Goal: Information Seeking & Learning: Learn about a topic

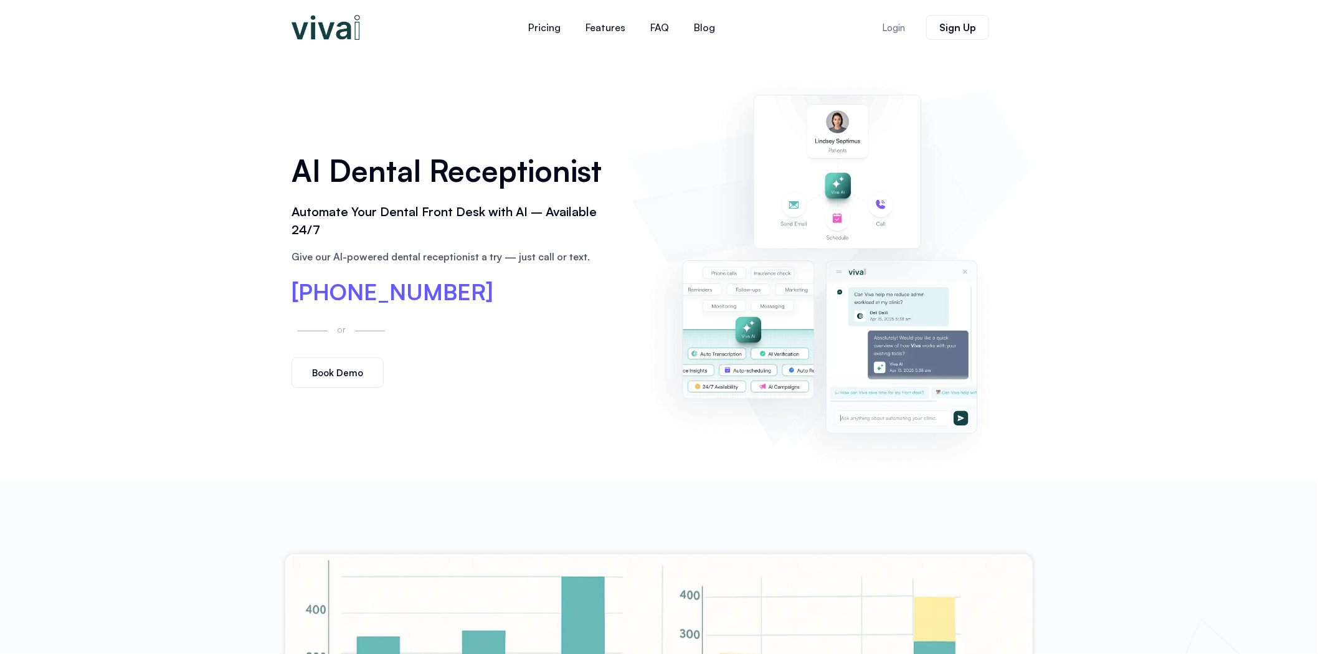
click at [839, 146] on img at bounding box center [828, 268] width 395 height 402
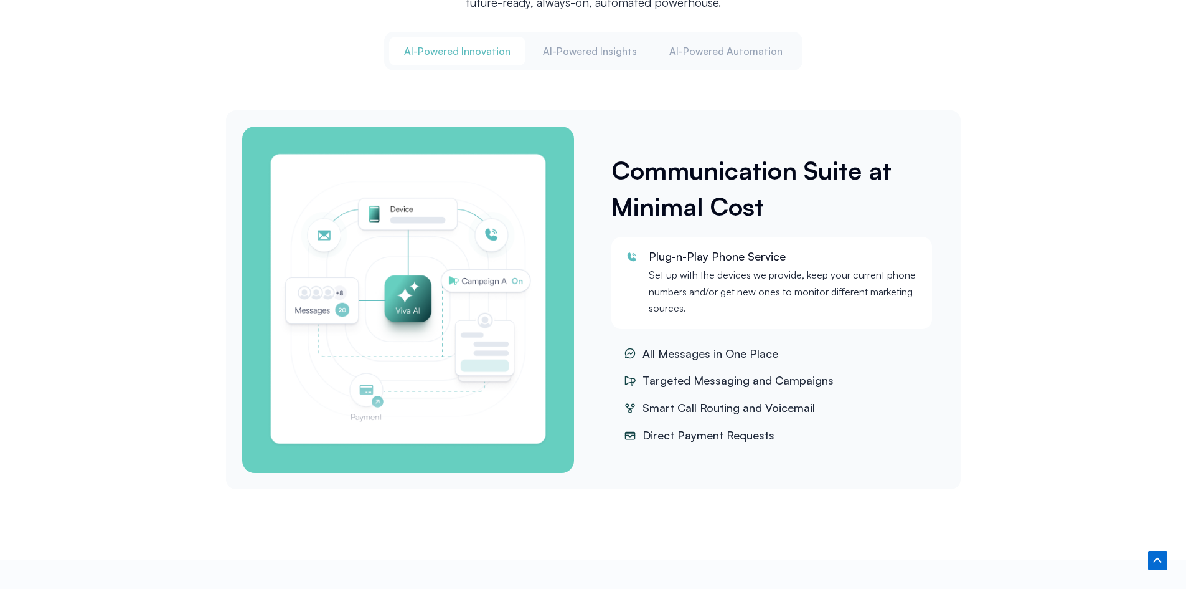
click at [465, 234] on img "Tabs. Open items with Enter or Space, close with Escape and navigate using the …" at bounding box center [408, 299] width 283 height 296
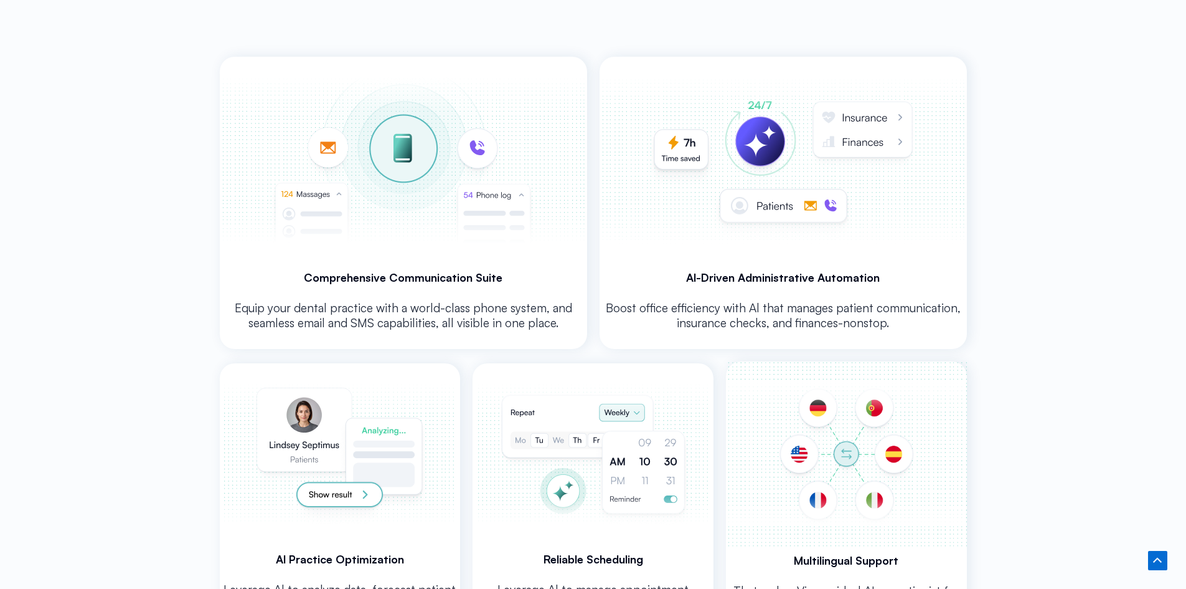
click at [386, 398] on img at bounding box center [340, 454] width 236 height 182
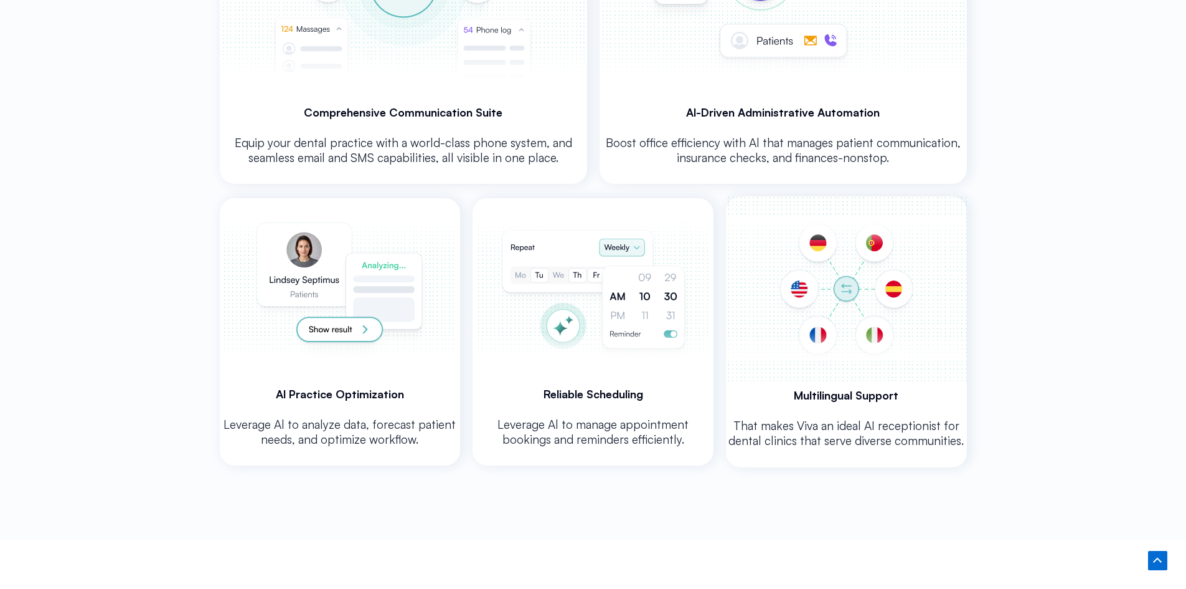
scroll to position [2616, 0]
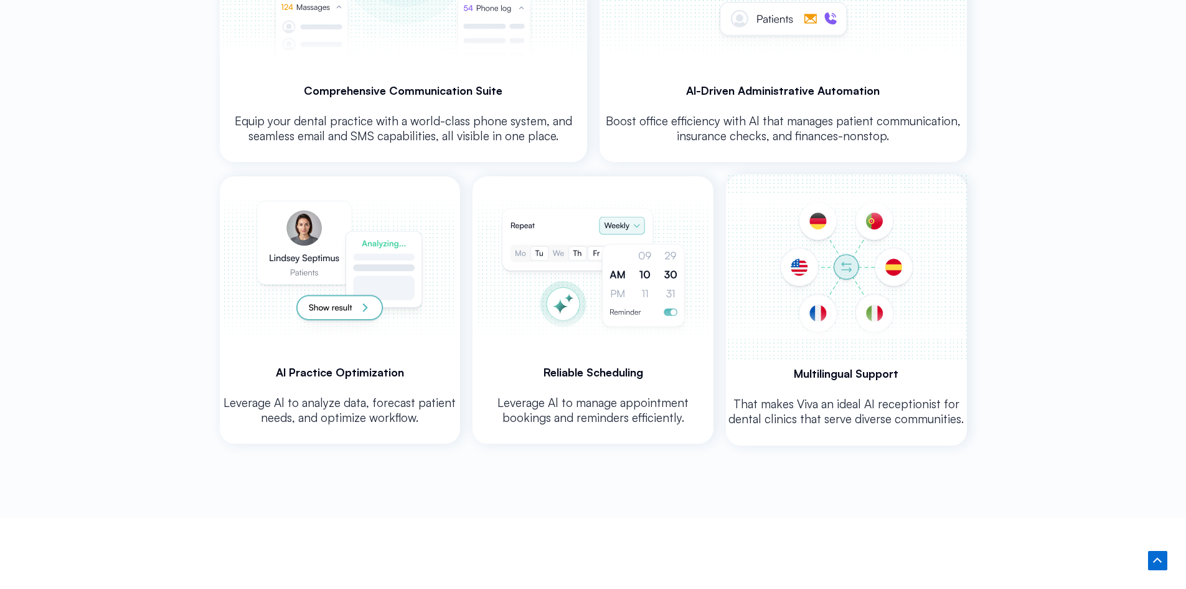
click at [349, 308] on img at bounding box center [340, 267] width 236 height 182
click at [564, 285] on img at bounding box center [593, 267] width 237 height 182
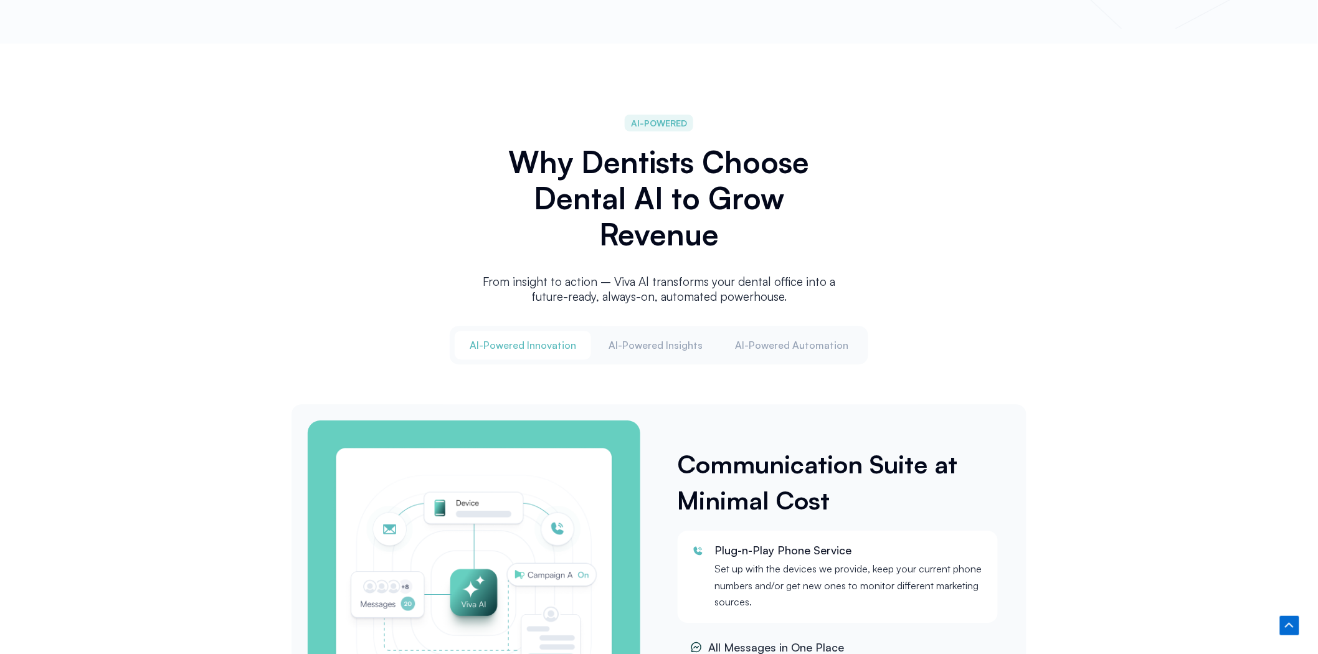
scroll to position [0, 0]
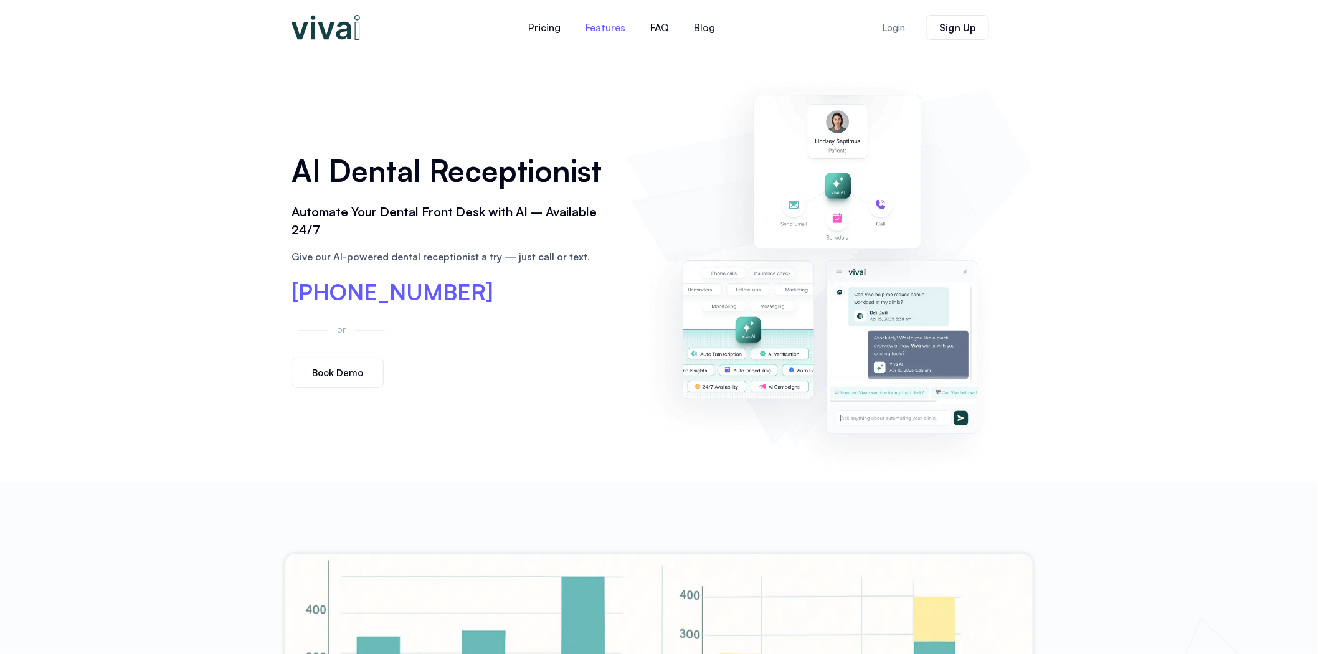
click at [612, 24] on link "Features" at bounding box center [605, 27] width 65 height 30
click at [701, 29] on link "Blog" at bounding box center [704, 27] width 46 height 30
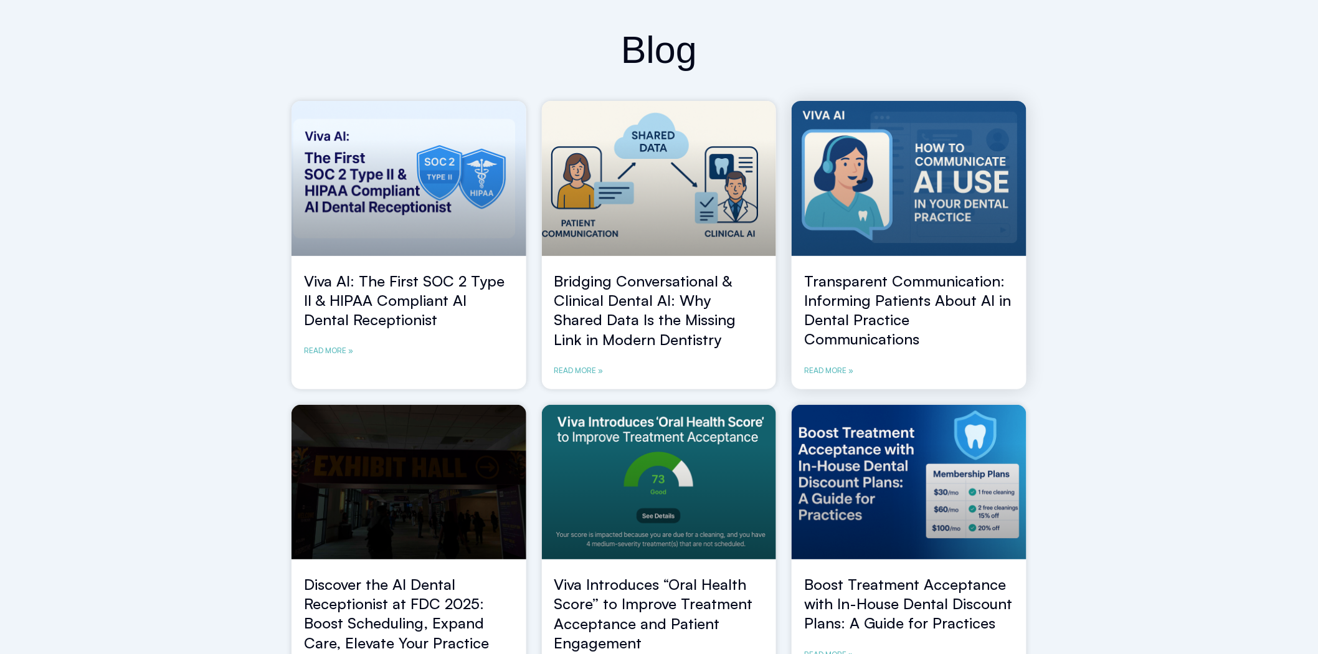
scroll to position [69, 0]
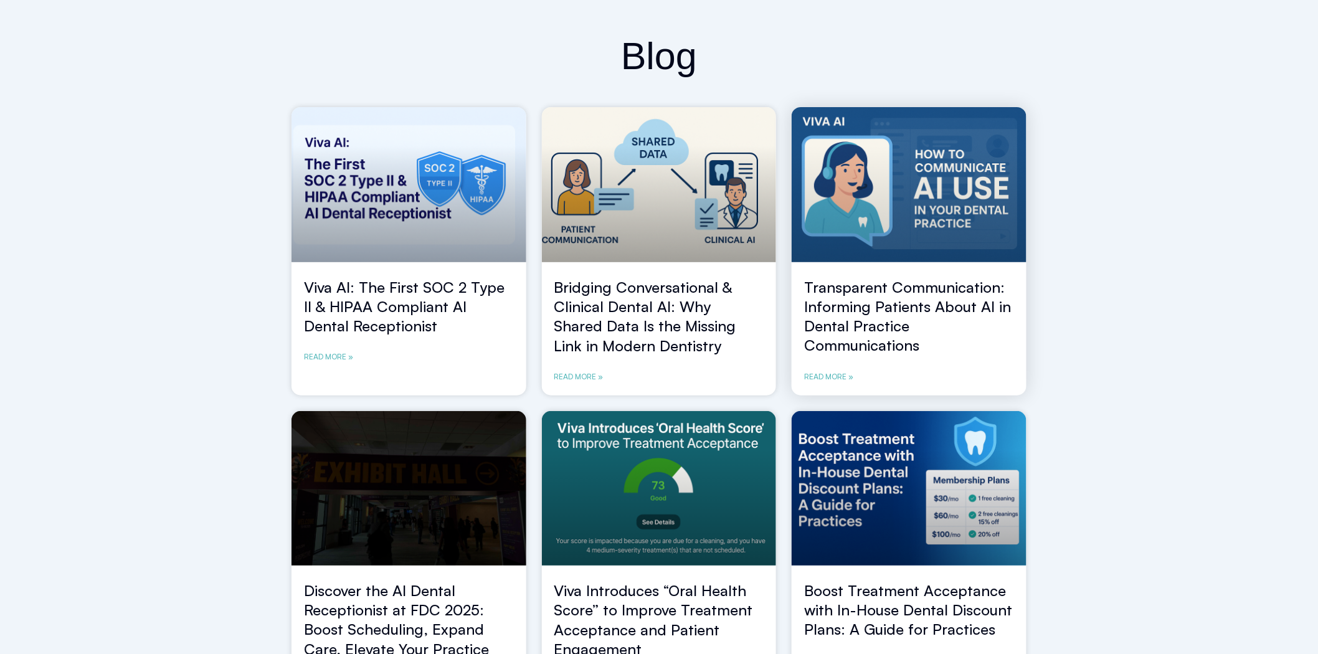
click at [861, 164] on link at bounding box center [909, 184] width 235 height 155
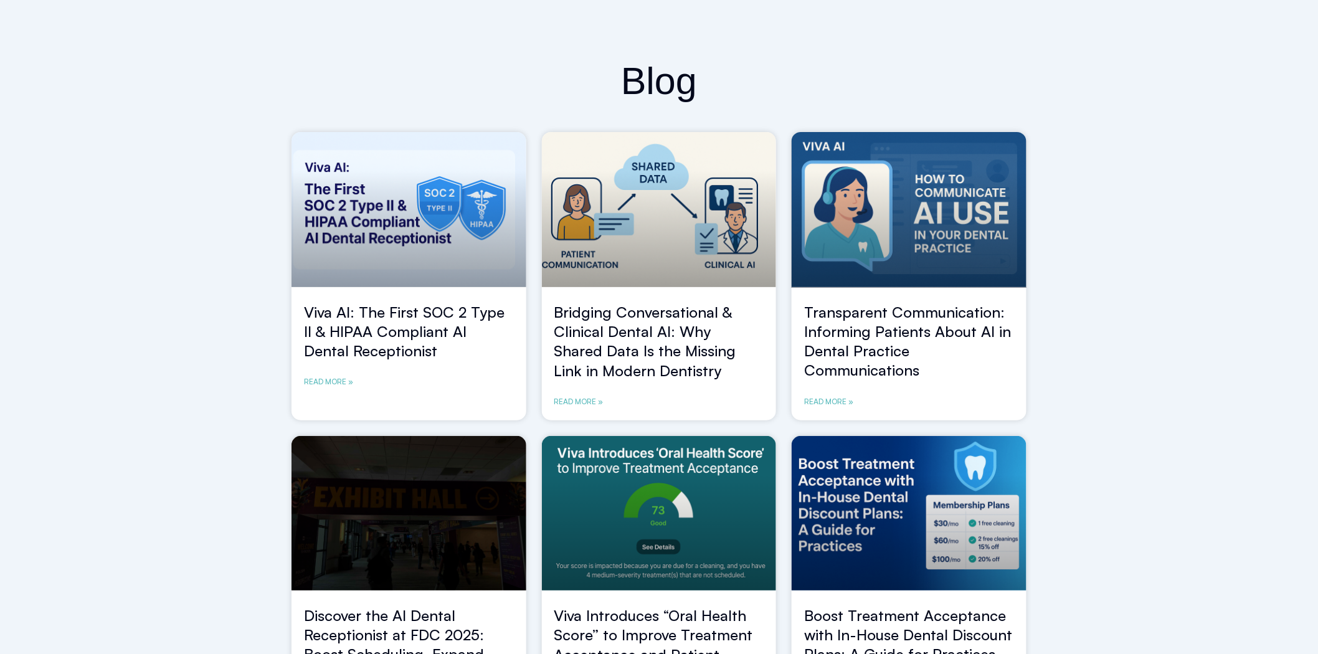
scroll to position [0, 0]
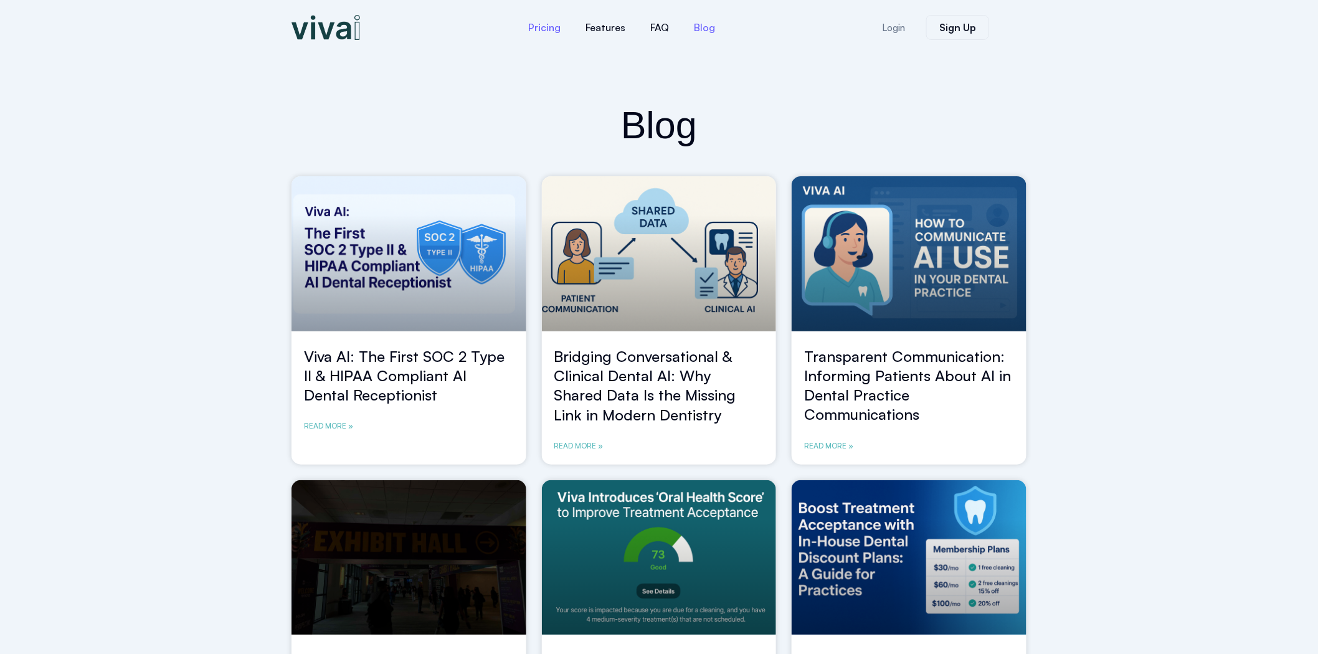
click at [547, 27] on link "Pricing" at bounding box center [544, 27] width 57 height 30
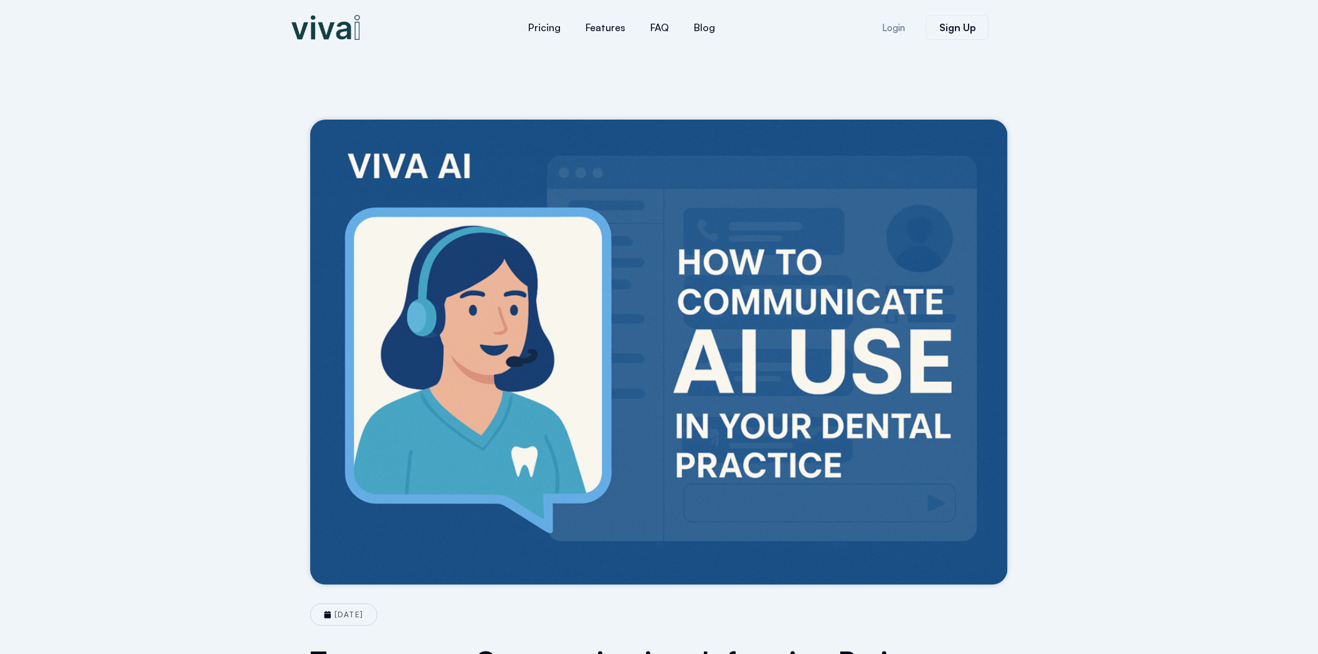
click at [723, 314] on img at bounding box center [659, 352] width 698 height 465
drag, startPoint x: 708, startPoint y: 229, endPoint x: 1090, endPoint y: 227, distance: 381.8
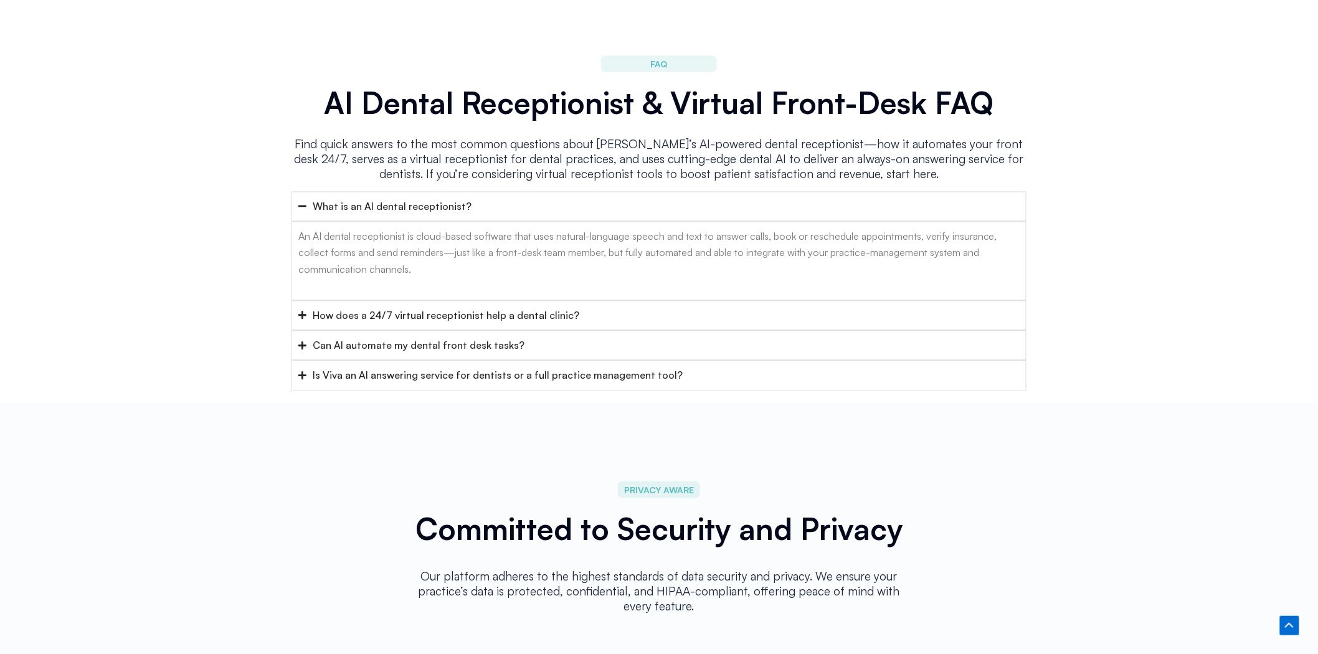
scroll to position [4978, 0]
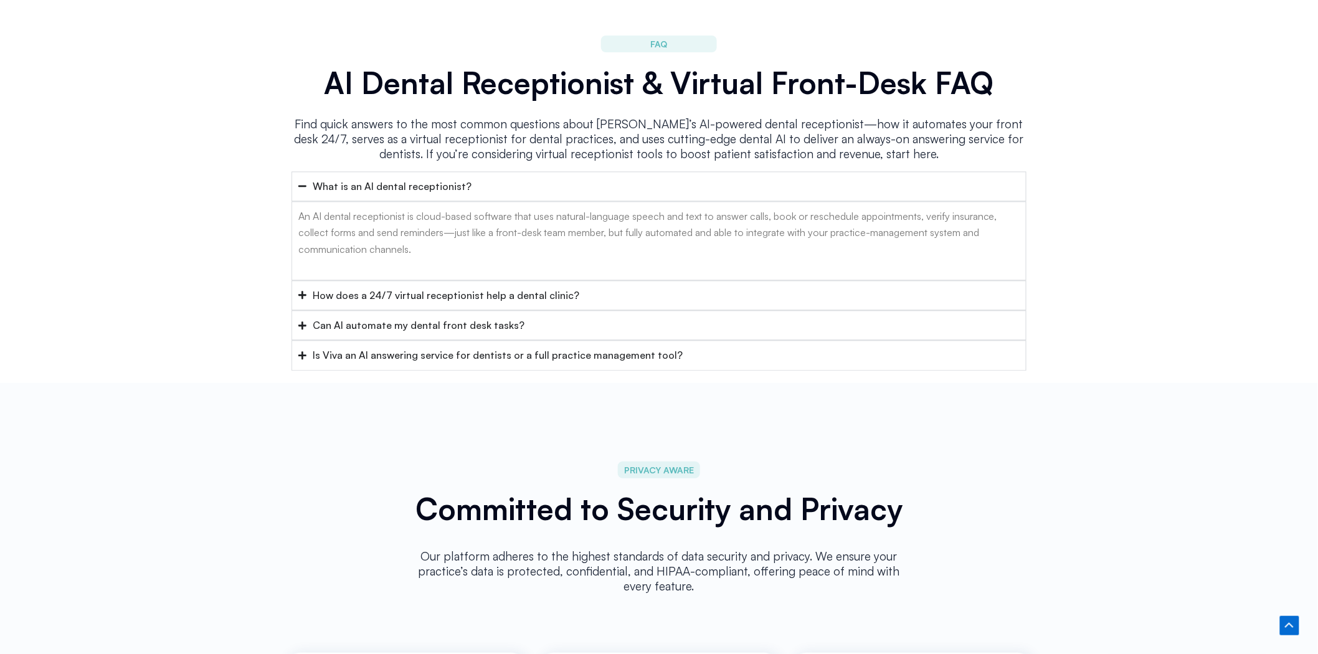
click at [521, 280] on summary "How does a 24/7 virtual receptionist help a dental clinic?" at bounding box center [658, 295] width 735 height 30
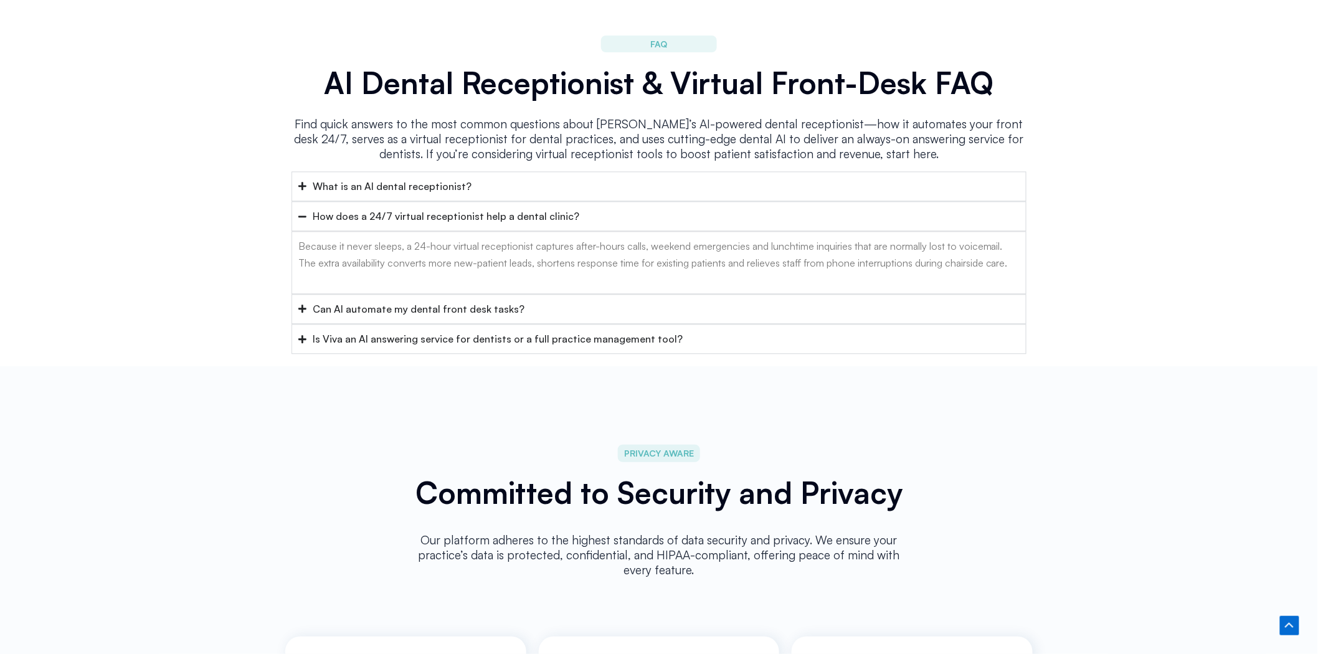
click at [501, 301] on div "Can AI automate my dental front desk tasks?" at bounding box center [419, 309] width 212 height 16
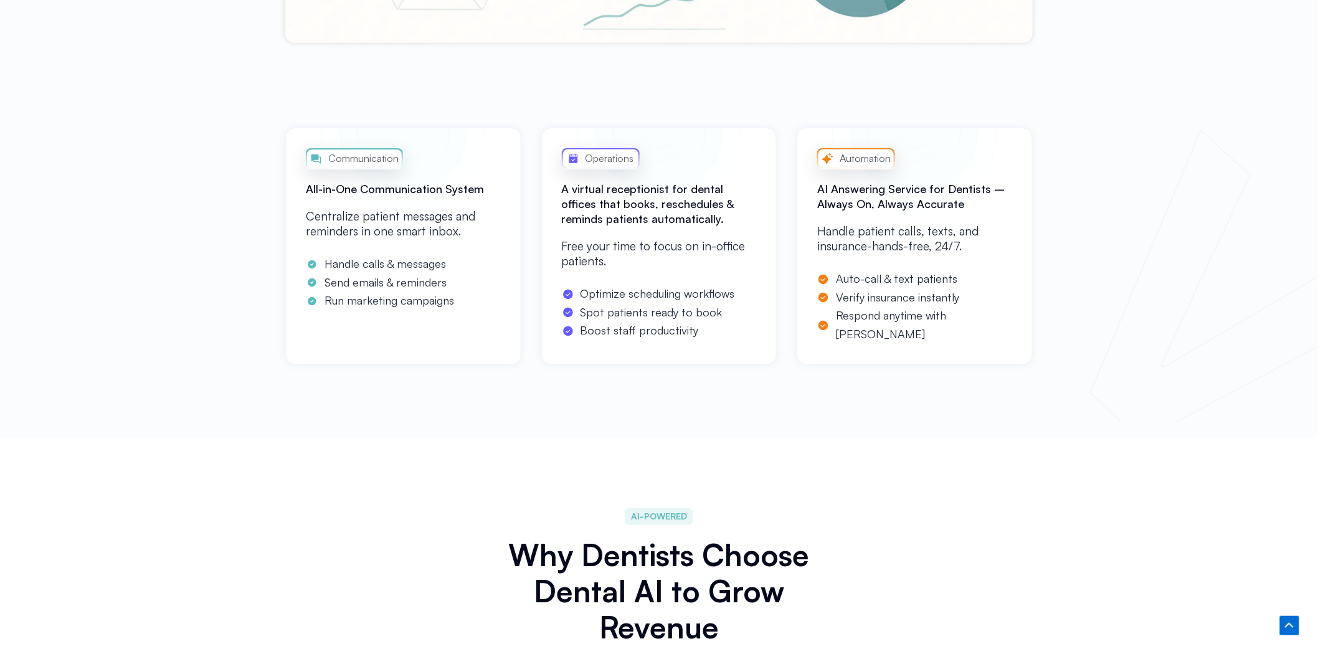
scroll to position [0, 0]
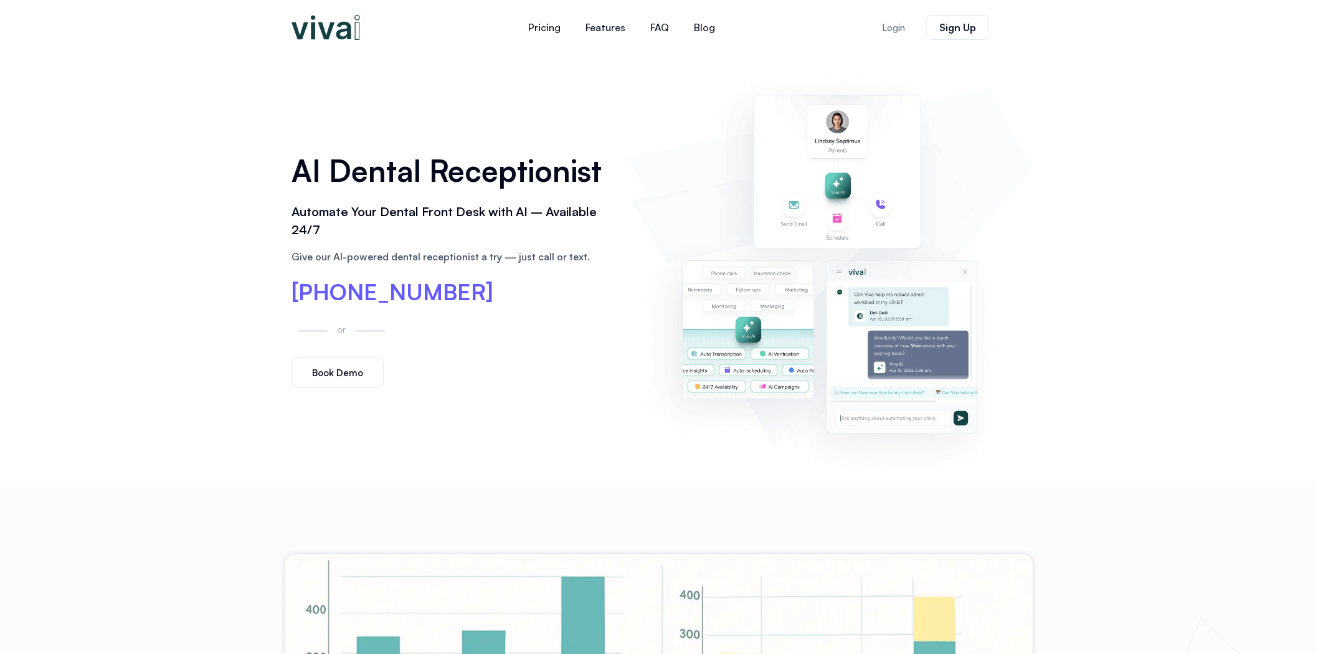
click at [624, 199] on div "AI Dental Receptionist Automate Your Dental Front Desk with AI – Available 24/7…" at bounding box center [658, 268] width 747 height 427
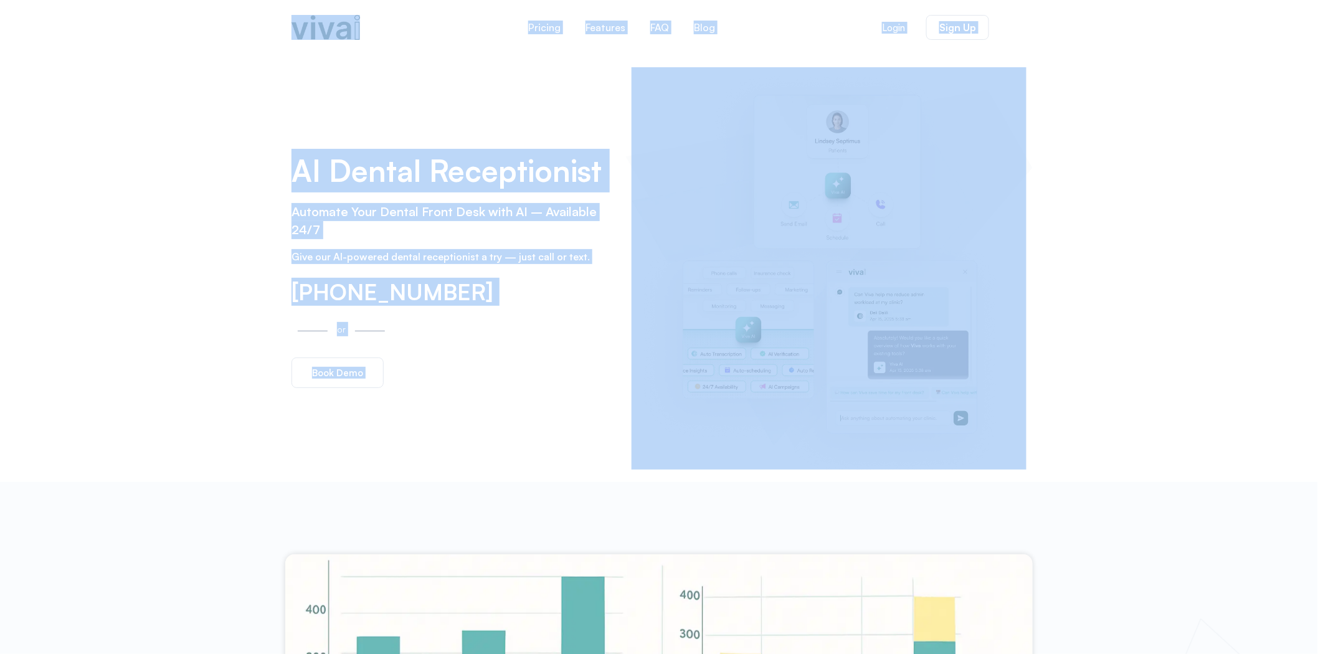
copy body "Skip to content Pricing Features FAQ Blog Pricing Features FAQ Blog Features Pr…"
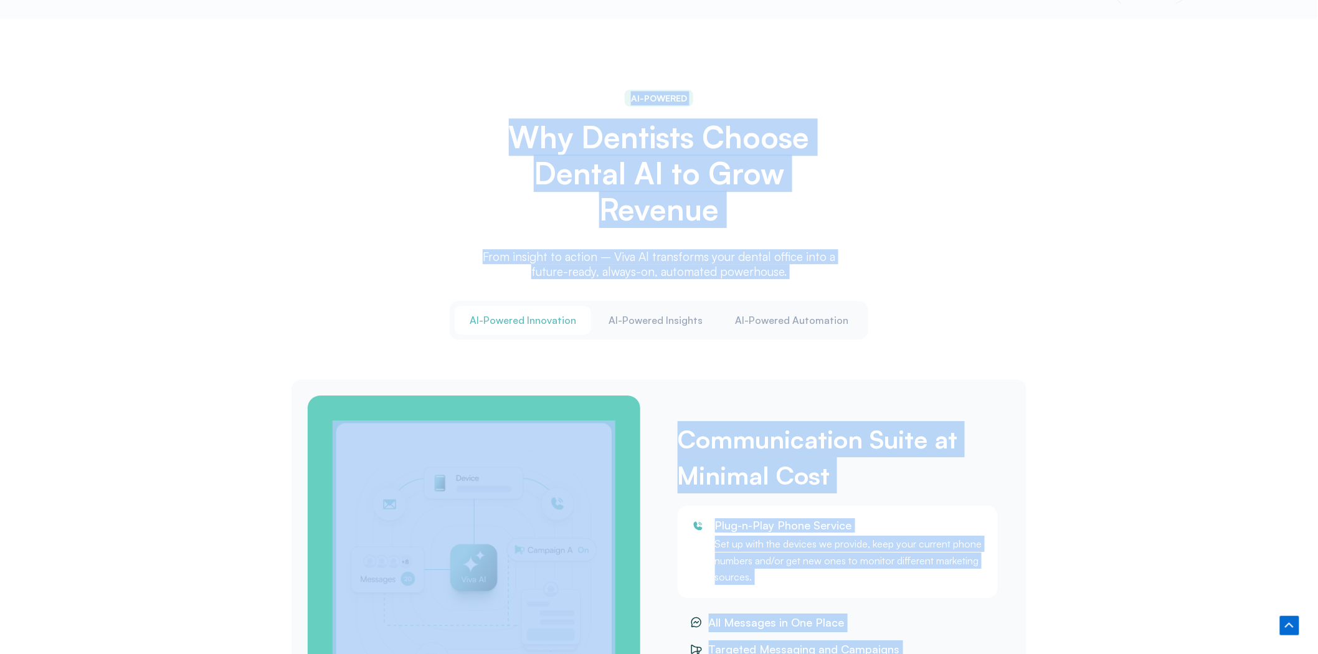
scroll to position [1522, 0]
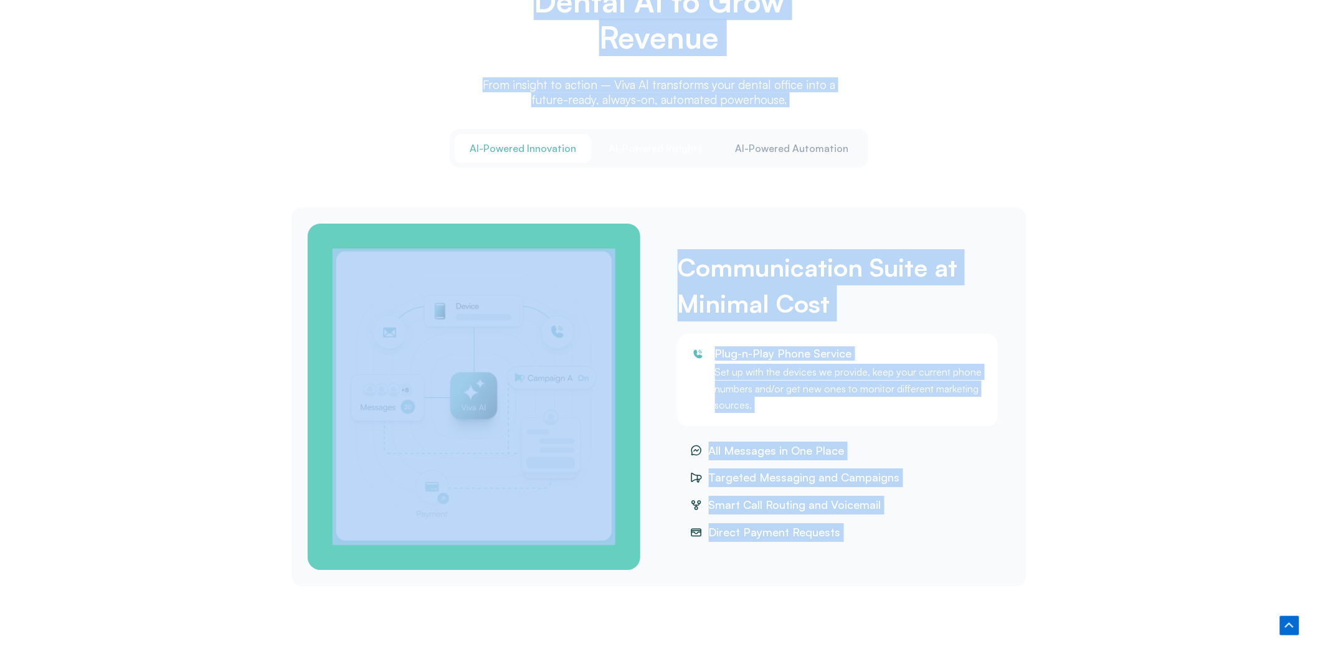
click at [654, 144] on span "Al-Powered Insights" at bounding box center [655, 148] width 94 height 14
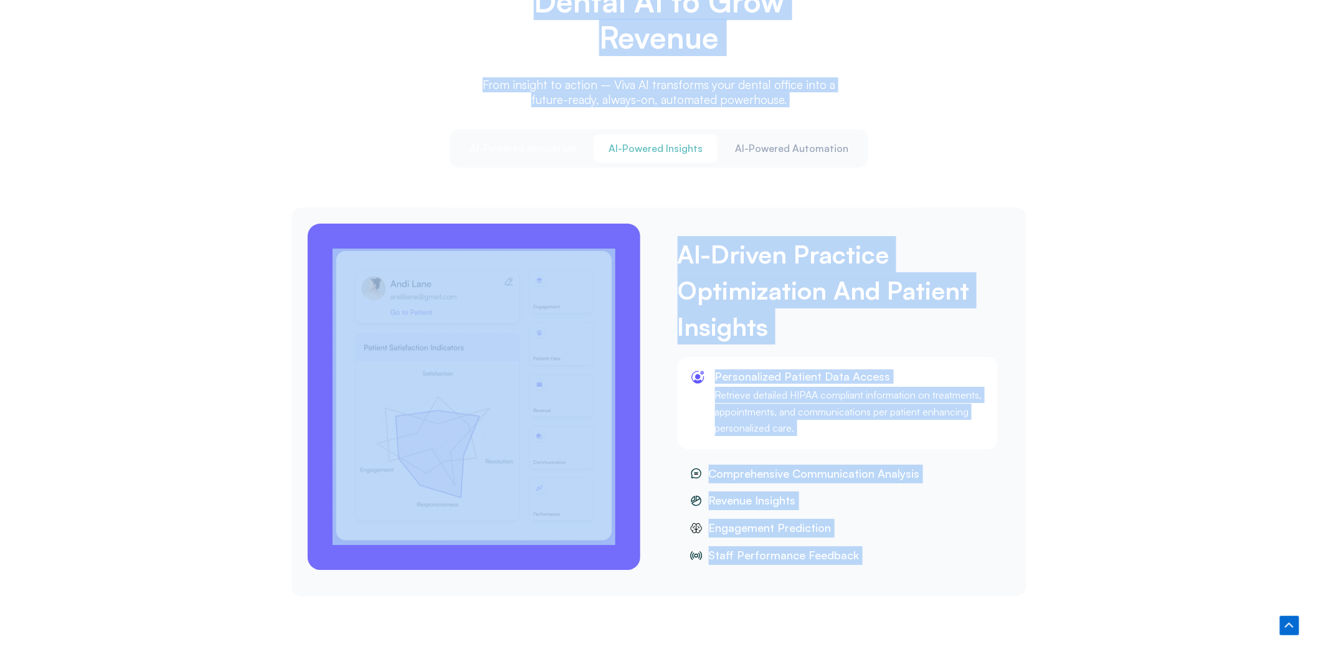
click at [580, 149] on button "Al-Powered Innovation" at bounding box center [523, 148] width 136 height 29
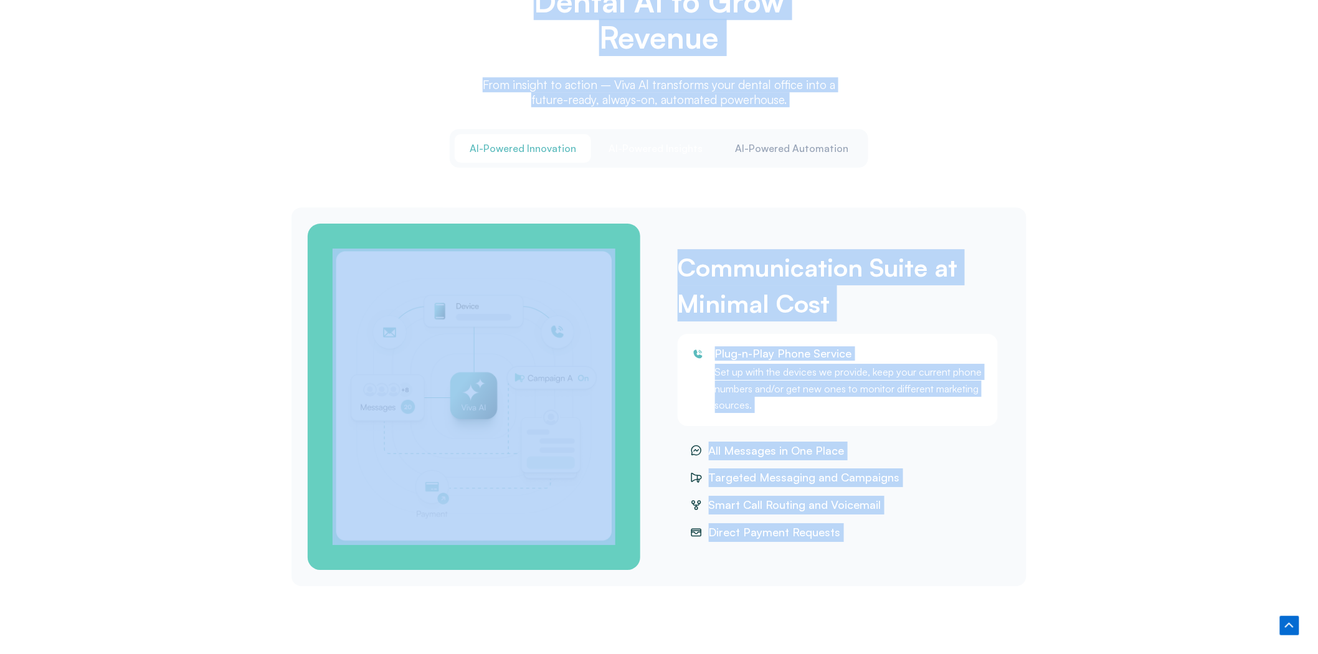
click at [633, 150] on span "Al-Powered Insights" at bounding box center [655, 148] width 94 height 14
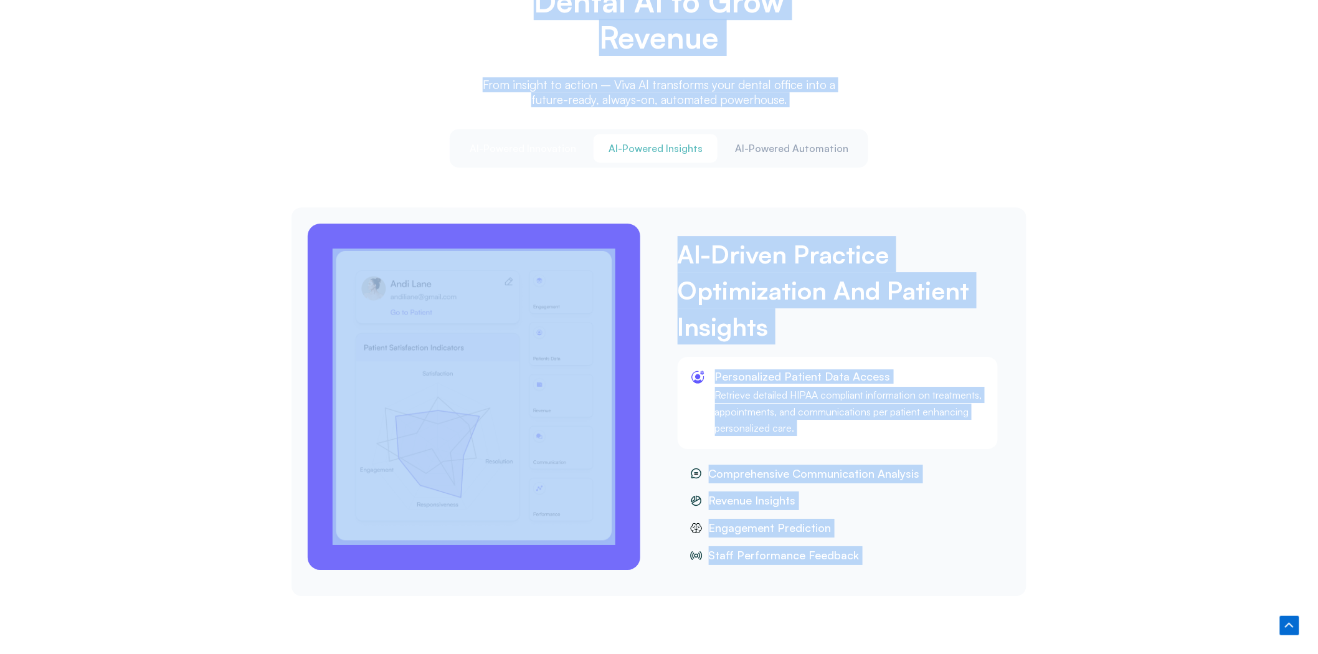
copy body "Skip to content Pricing Features FAQ Blog Pricing Features FAQ Blog Features Pr…"
click at [779, 197] on div "Al-Powered Innovation Al-Powered Insights Al-Powered Automation Communication S…" at bounding box center [658, 362] width 735 height 467
click at [673, 207] on div "Al-Driven Practice Optimization And Patient Insights Personalized Patient Data …" at bounding box center [658, 401] width 735 height 389
click at [662, 207] on div "Al-Driven Practice Optimization And Patient Insights Personalized Patient Data …" at bounding box center [658, 401] width 735 height 389
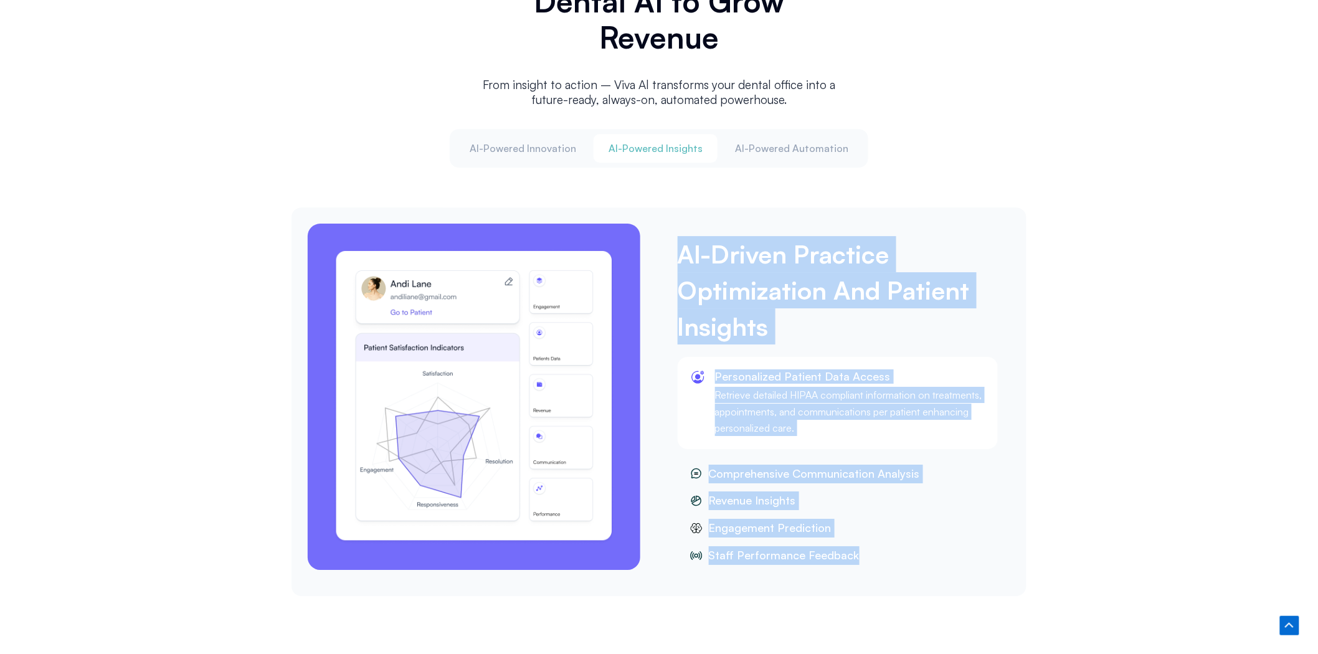
drag, startPoint x: 670, startPoint y: 221, endPoint x: 922, endPoint y: 545, distance: 410.1
click at [920, 550] on div "Al-Driven Practice Optimization And Patient Insights Personalized Patient Data …" at bounding box center [837, 401] width 357 height 369
copy div "Al-Driven Practice Optimization And Patient Insights Personalized Patient Data …"
click at [787, 149] on span "Al-Powered Automation" at bounding box center [791, 148] width 113 height 14
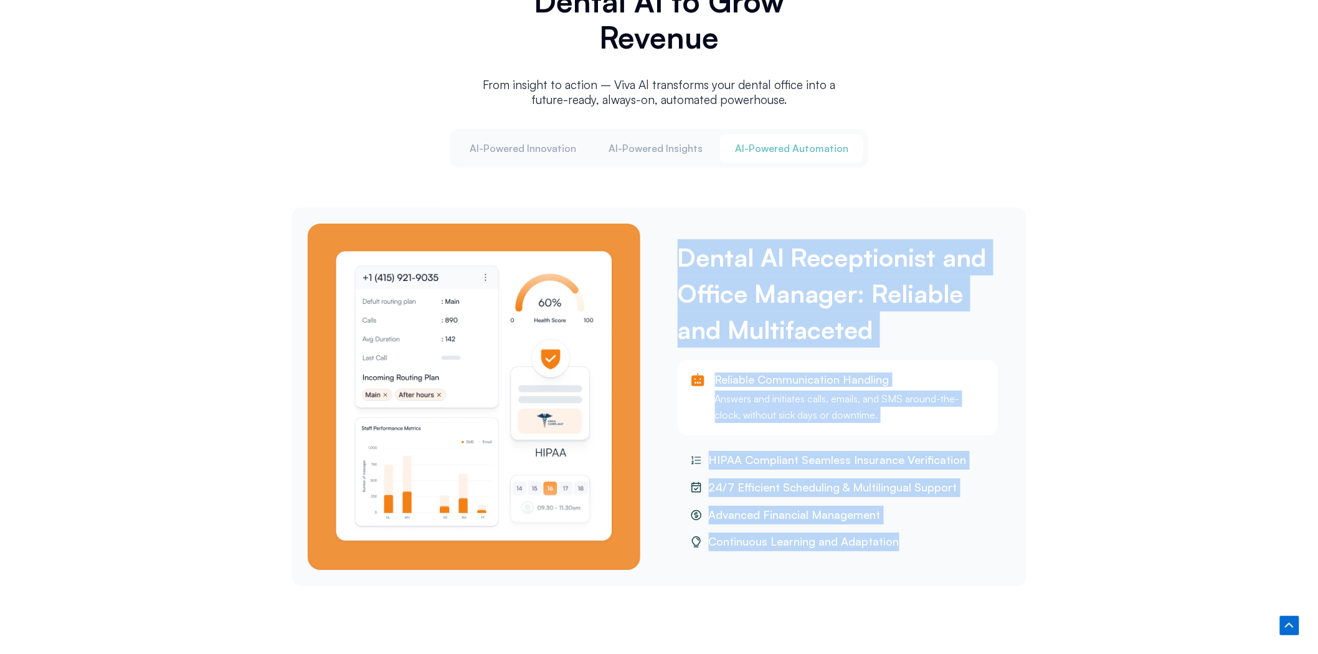
drag, startPoint x: 788, startPoint y: 348, endPoint x: 959, endPoint y: 527, distance: 248.4
click at [959, 527] on div "Dental Al Receptionist and Office Manager: Reliable and Multifaceted Reliable C…" at bounding box center [837, 396] width 357 height 359
copy div "Dental Al Receptionist and Office Manager: Reliable and Multifaceted Reliable C…"
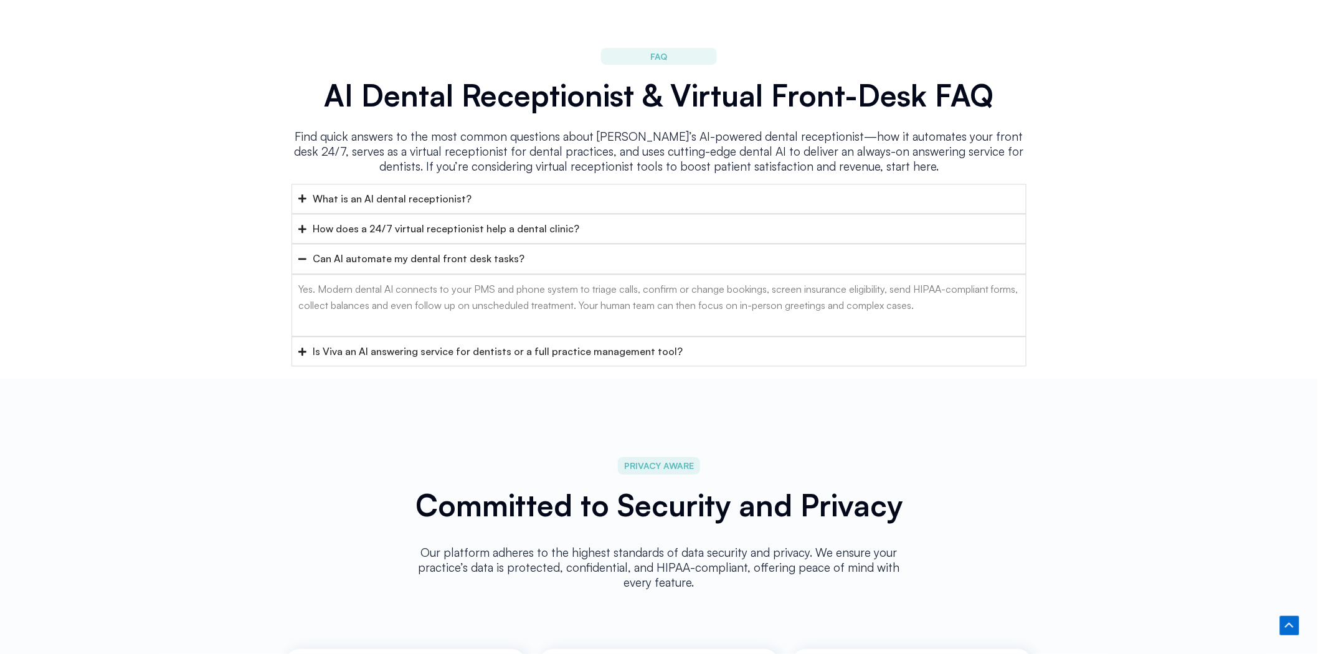
scroll to position [4982, 0]
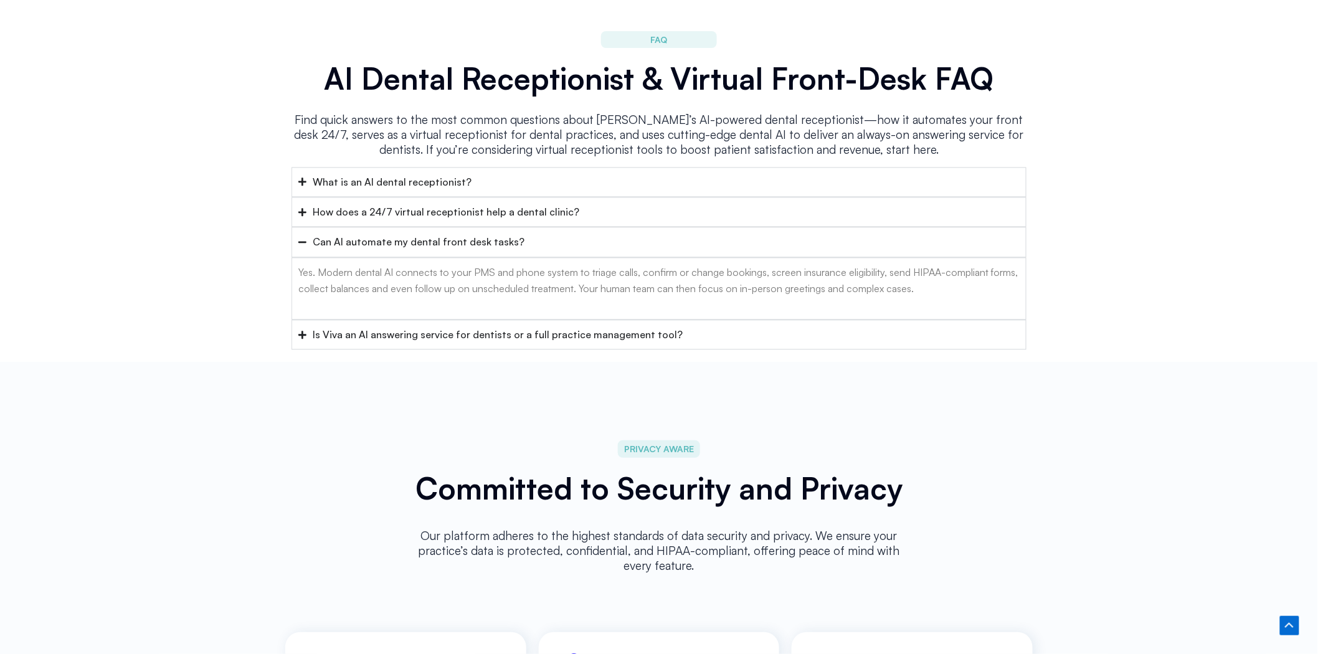
click at [487, 167] on summary "What is an AI dental receptionist?" at bounding box center [658, 182] width 735 height 30
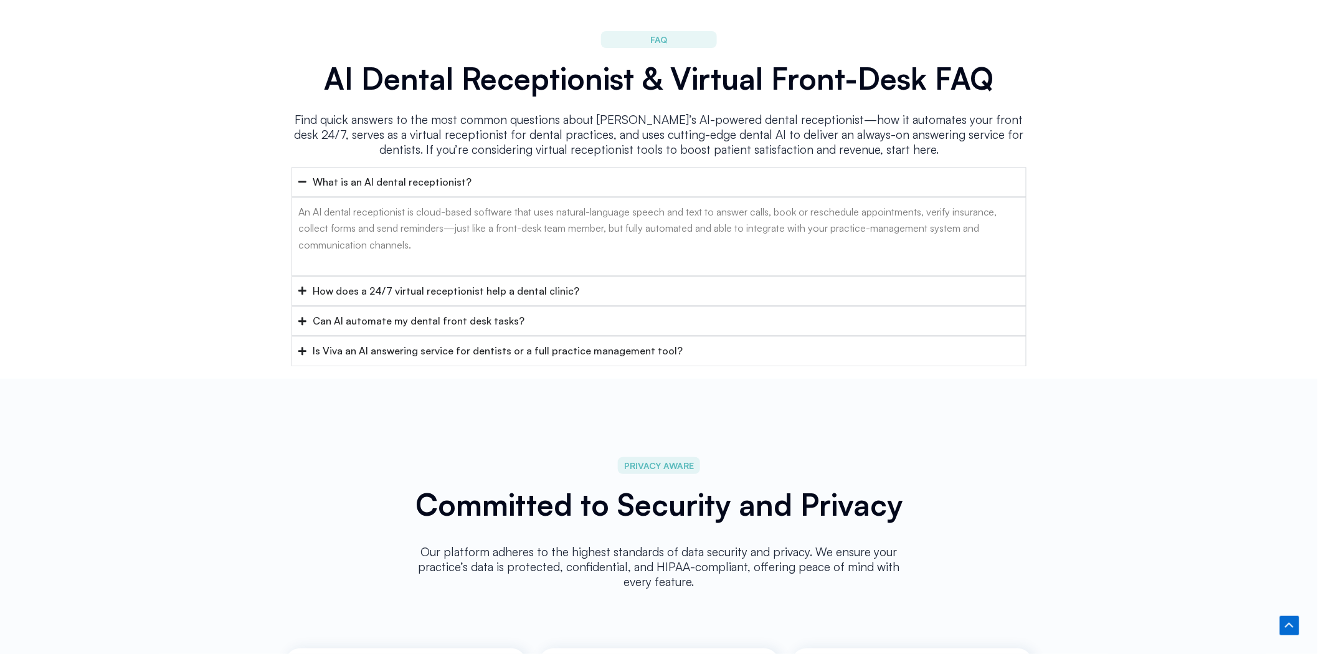
drag, startPoint x: 291, startPoint y: 166, endPoint x: 430, endPoint y: 222, distance: 150.3
click at [430, 222] on details "What is an AI dental receptionist? An AI dental receptionist is cloud-based sof…" at bounding box center [658, 221] width 735 height 109
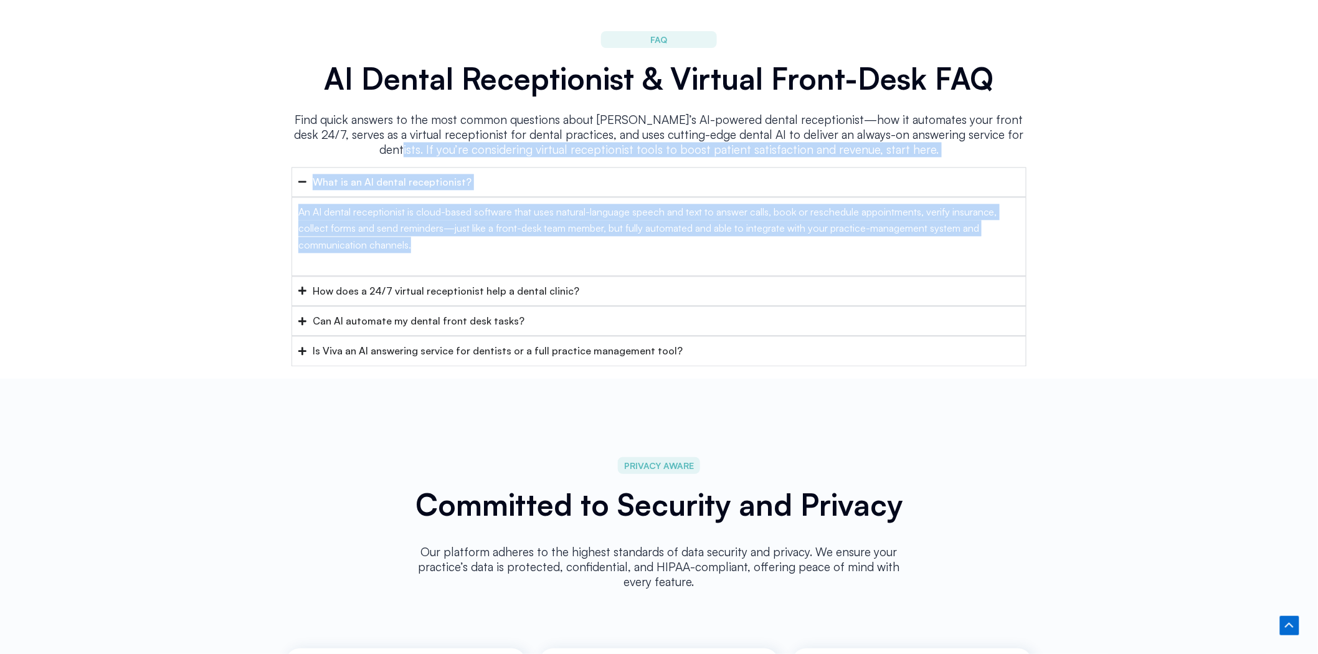
drag, startPoint x: 248, startPoint y: 139, endPoint x: 457, endPoint y: 240, distance: 232.6
click at [457, 240] on div "FAQ AI Dental Receptionist & Virtual Front-Desk FAQ Find quick answers to the m…" at bounding box center [659, 195] width 1318 height 366
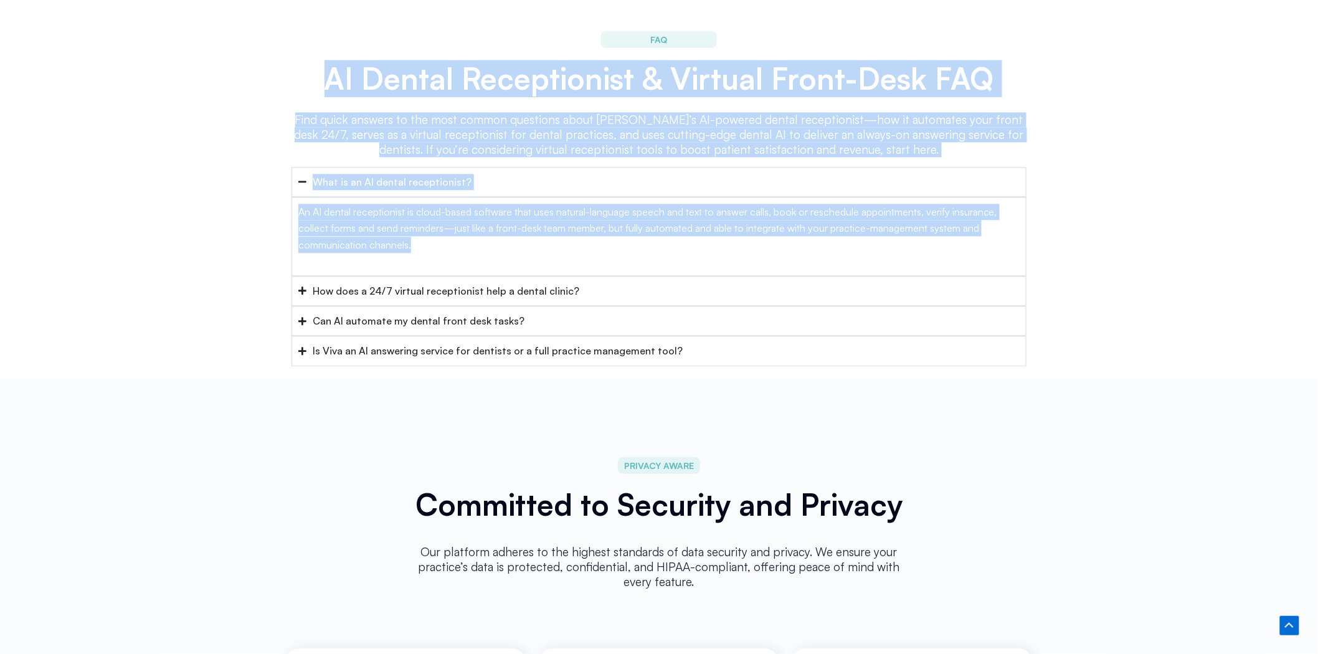
drag, startPoint x: 336, startPoint y: 80, endPoint x: 468, endPoint y: 227, distance: 197.6
click at [472, 243] on div "FAQ AI Dental Receptionist & Virtual Front-Desk FAQ Find quick answers to the m…" at bounding box center [658, 196] width 747 height 354
copy div "AI Dental Receptionist & Virtual Front-Desk FAQ Find quick answers to the most …"
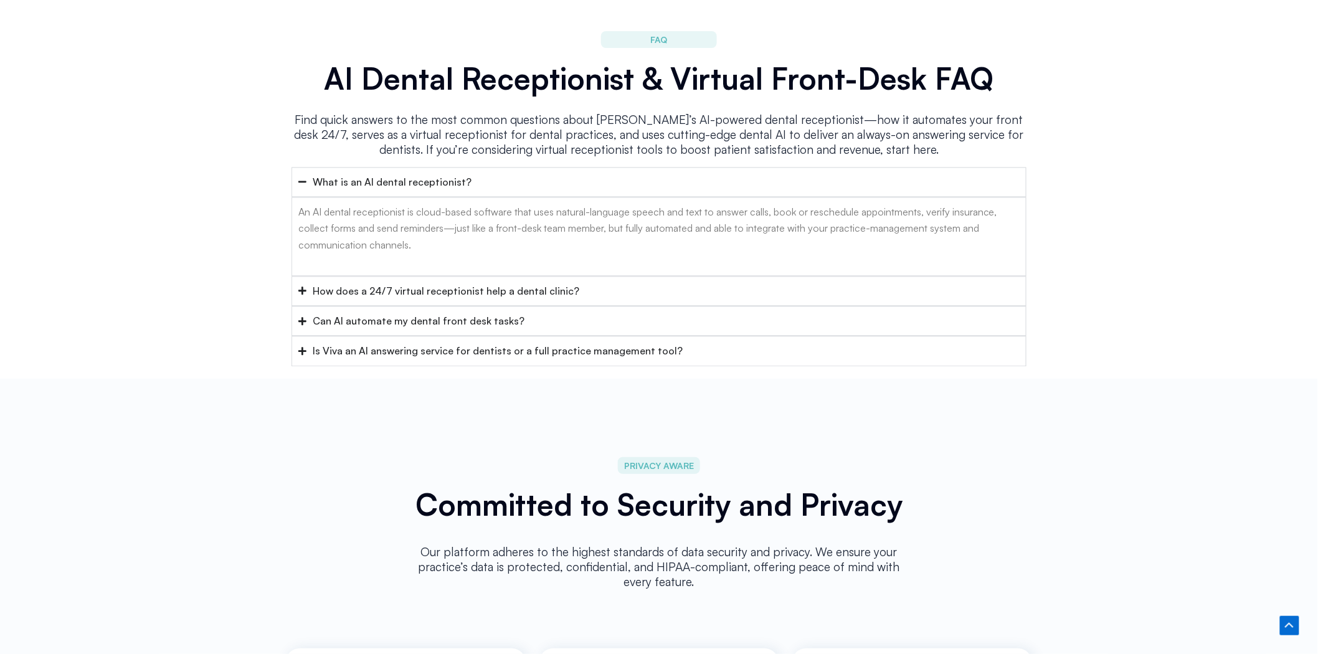
click at [384, 283] on div "How does a 24/7 virtual receptionist help a dental clinic?" at bounding box center [446, 291] width 267 height 16
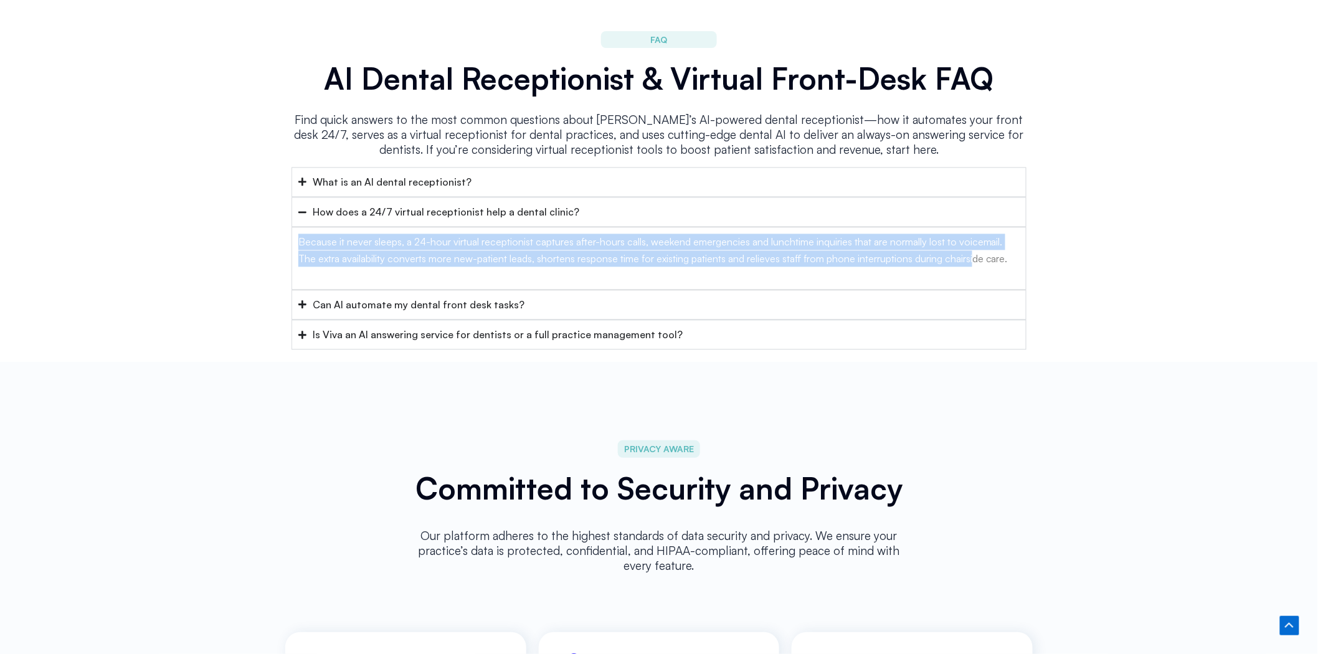
drag, startPoint x: 302, startPoint y: 199, endPoint x: 1064, endPoint y: 245, distance: 763.0
click at [977, 244] on div "FAQ AI Dental Receptionist & Virtual Front-Desk FAQ Find quick answers to the m…" at bounding box center [659, 186] width 1318 height 349
drag, startPoint x: 1087, startPoint y: 244, endPoint x: 315, endPoint y: 194, distance: 774.5
click at [315, 194] on div "FAQ AI Dental Receptionist & Virtual Front-Desk FAQ Find quick answers to the m…" at bounding box center [659, 186] width 1318 height 349
copy details "How does a 24/7 virtual receptionist help a dental clinic? Because it never sle…"
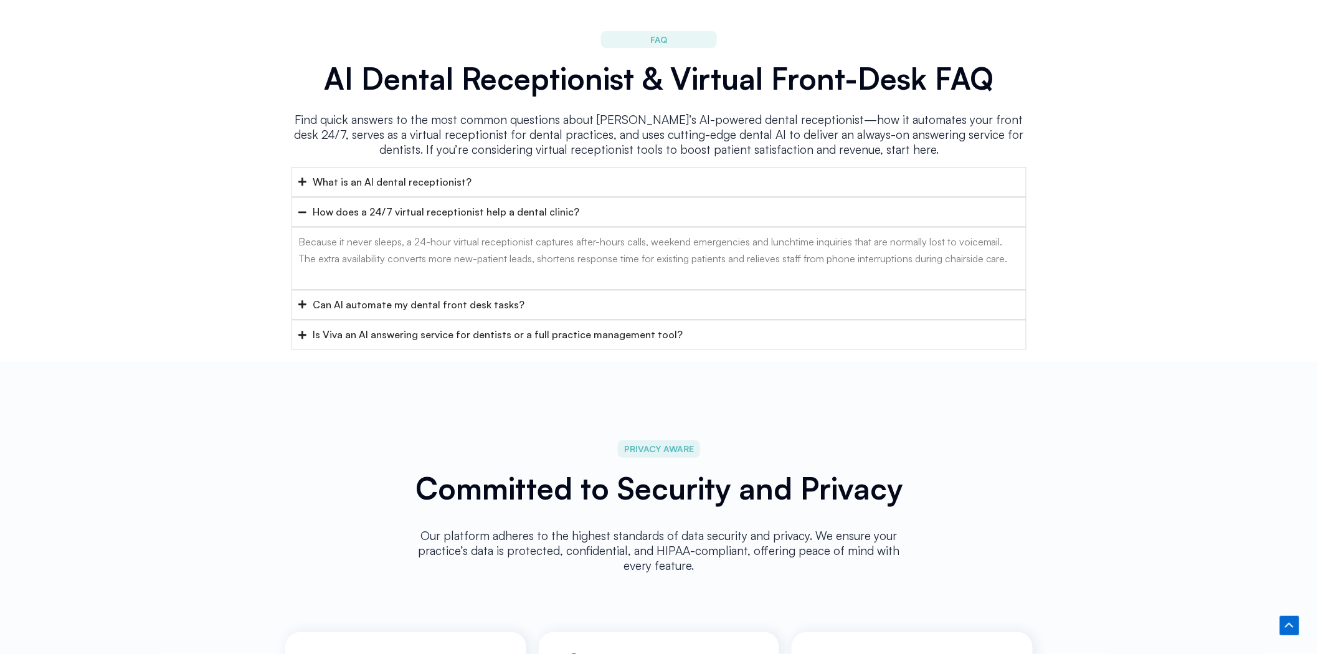
click at [796, 290] on summary "Can AI automate my dental front desk tasks?" at bounding box center [658, 305] width 735 height 30
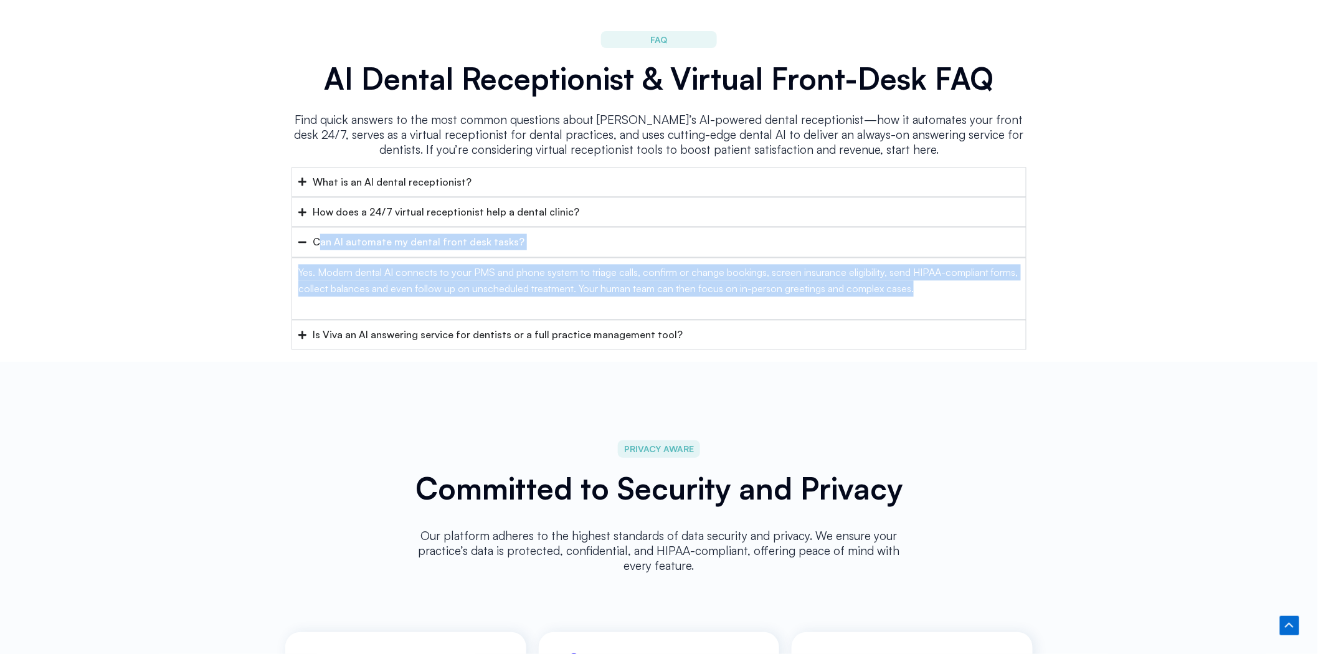
drag, startPoint x: 1101, startPoint y: 290, endPoint x: 312, endPoint y: 220, distance: 792.1
click at [312, 220] on div "FAQ AI Dental Receptionist & Virtual Front-Desk FAQ Find quick answers to the m…" at bounding box center [659, 186] width 1318 height 349
copy details "Can AI automate my dental front desk tasks? Yes. Modern dental AI connects to y…"
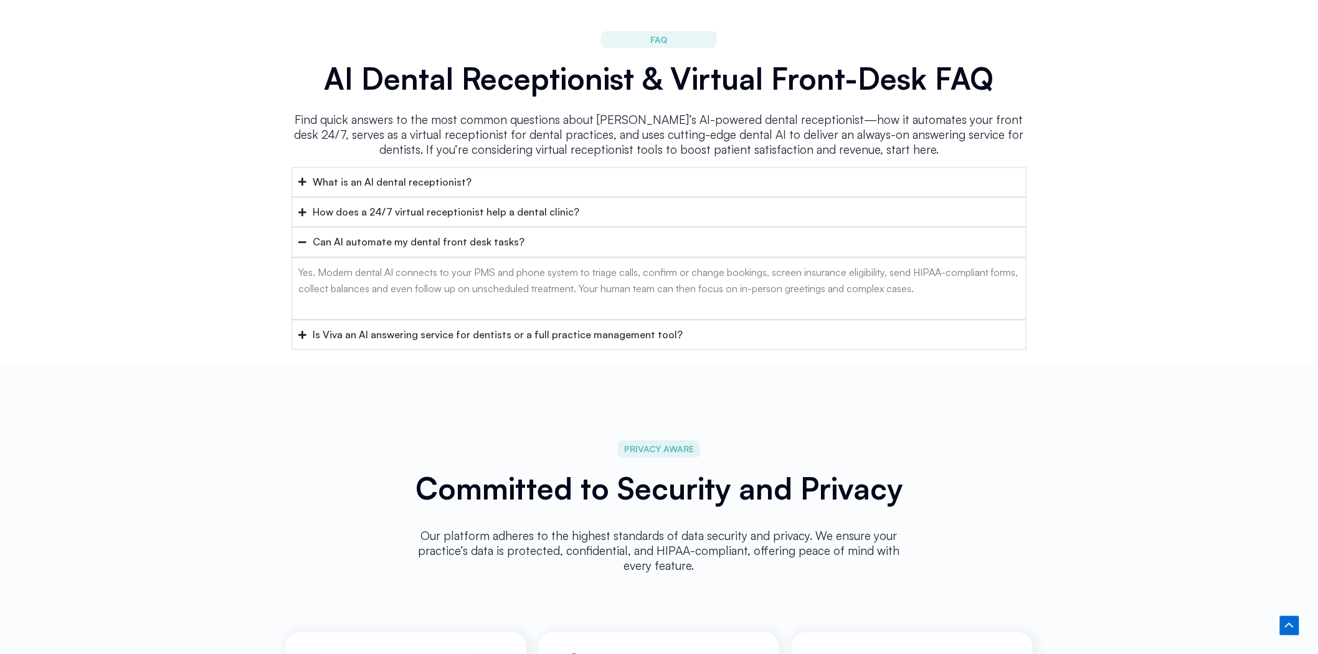
click at [658, 326] on div "Is Viva an AI answering service for dentists or a full practice management tool?" at bounding box center [498, 334] width 370 height 16
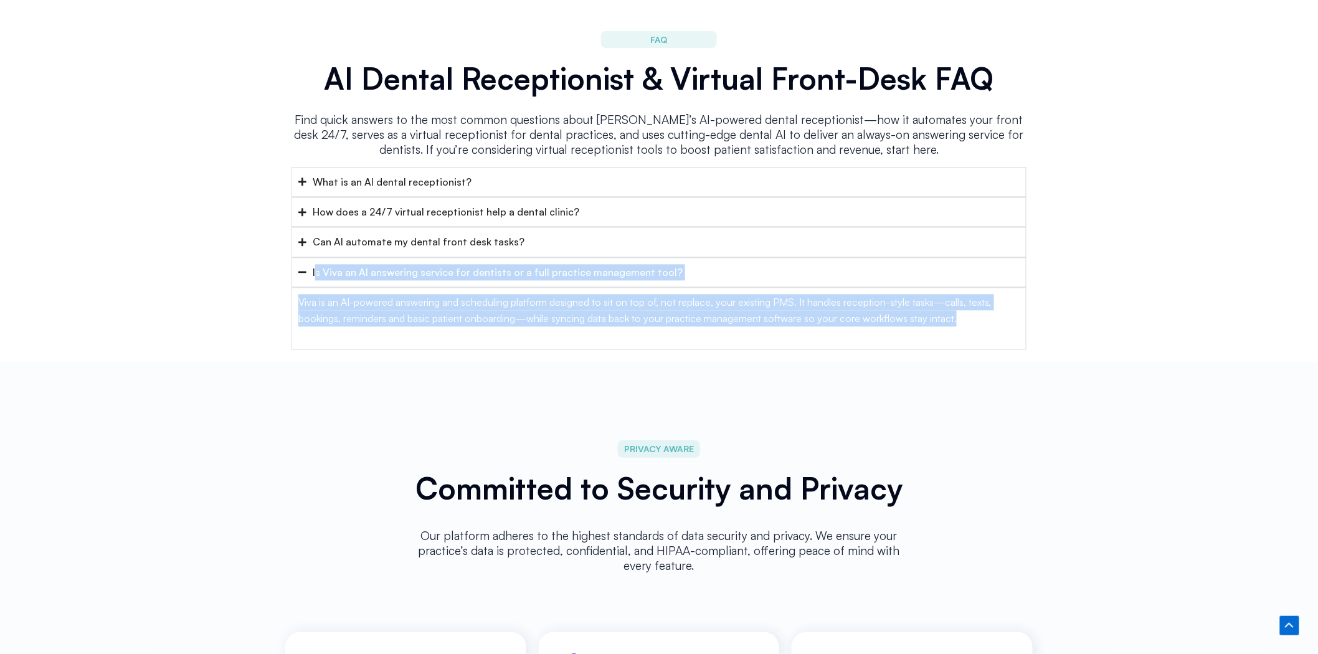
drag, startPoint x: 1057, startPoint y: 312, endPoint x: 310, endPoint y: 247, distance: 749.5
click at [310, 247] on div "FAQ AI Dental Receptionist & Virtual Front-Desk FAQ Find quick answers to the m…" at bounding box center [659, 186] width 1318 height 349
copy details "Is Viva an AI answering service for dentists or a full practice management tool…"
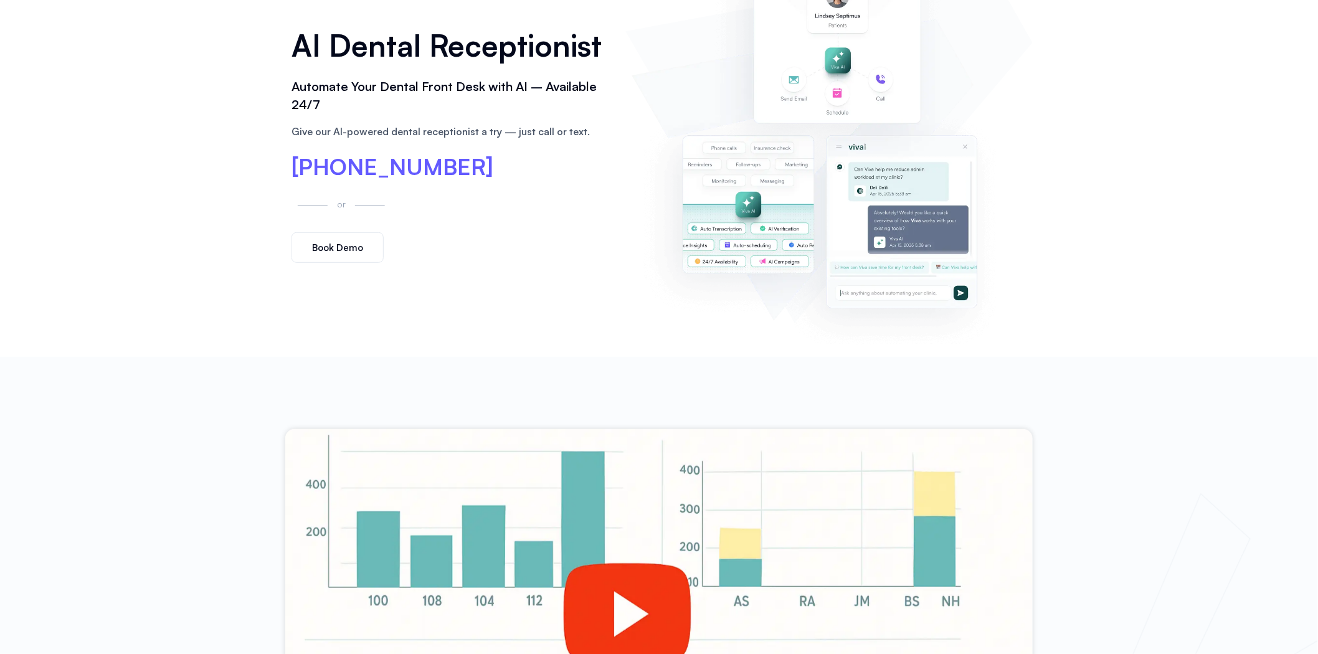
scroll to position [0, 0]
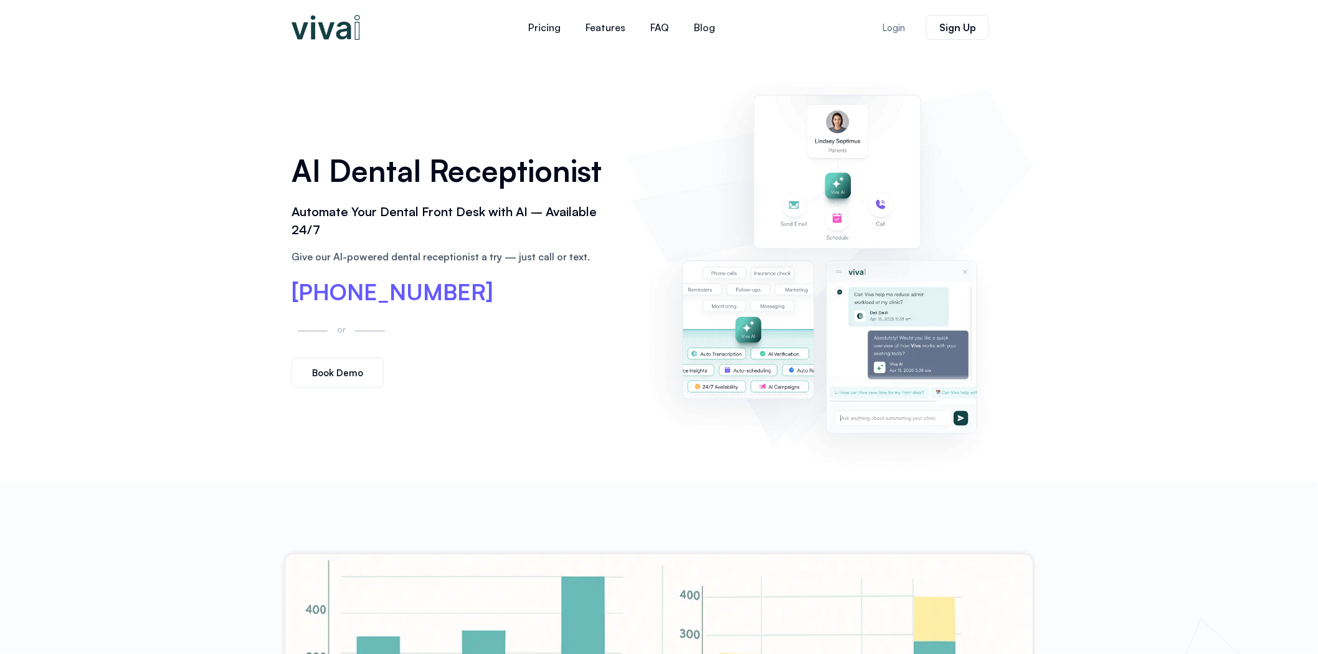
click at [323, 182] on h1 "AI Dental Receptionist" at bounding box center [451, 171] width 321 height 44
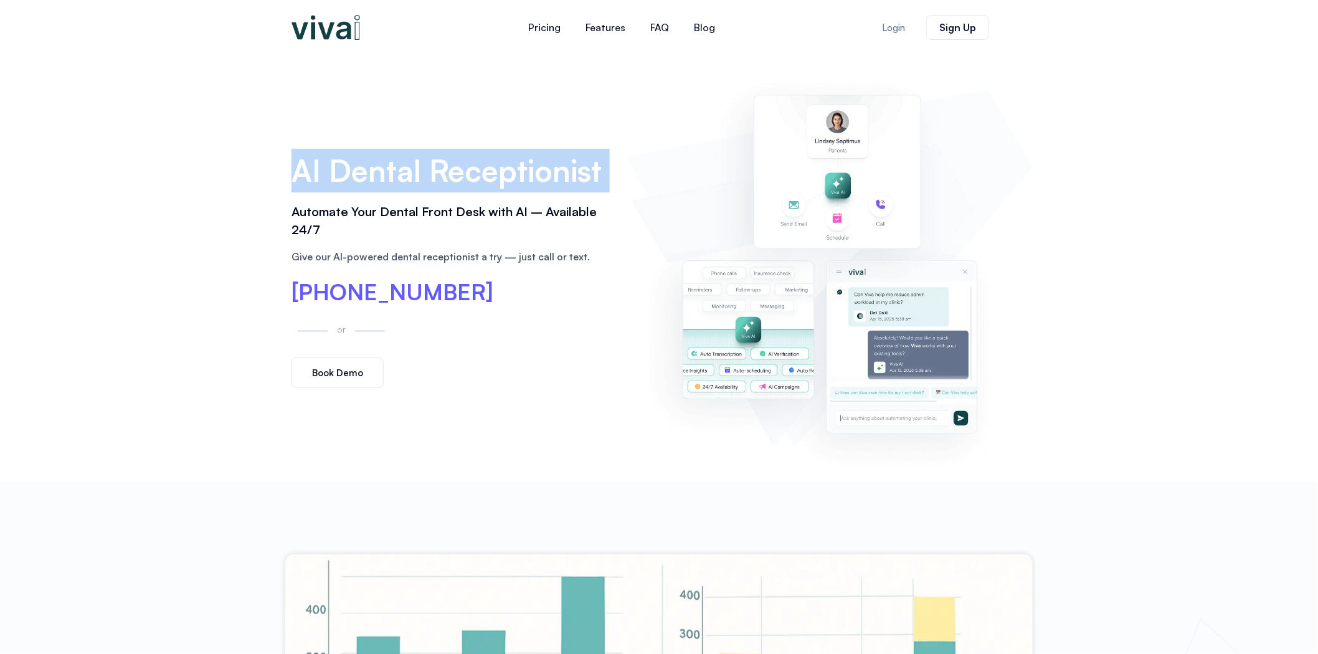
click at [323, 182] on h1 "AI Dental Receptionist" at bounding box center [451, 171] width 321 height 44
copy div "AI Dental Receptionist"
click at [197, 210] on div "AI Dental Receptionist Automate Your Dental Front Desk with AI – Available 24/7…" at bounding box center [659, 268] width 1318 height 427
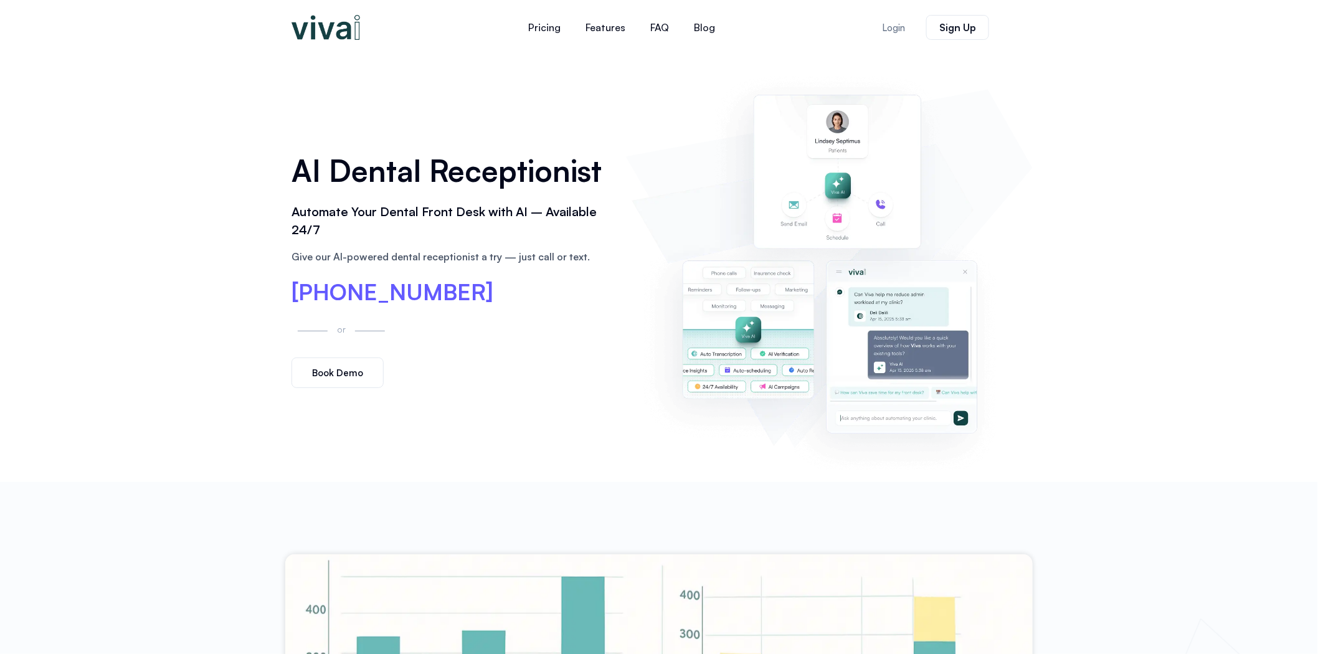
click at [389, 290] on span "[PHONE_NUMBER]" at bounding box center [392, 292] width 202 height 22
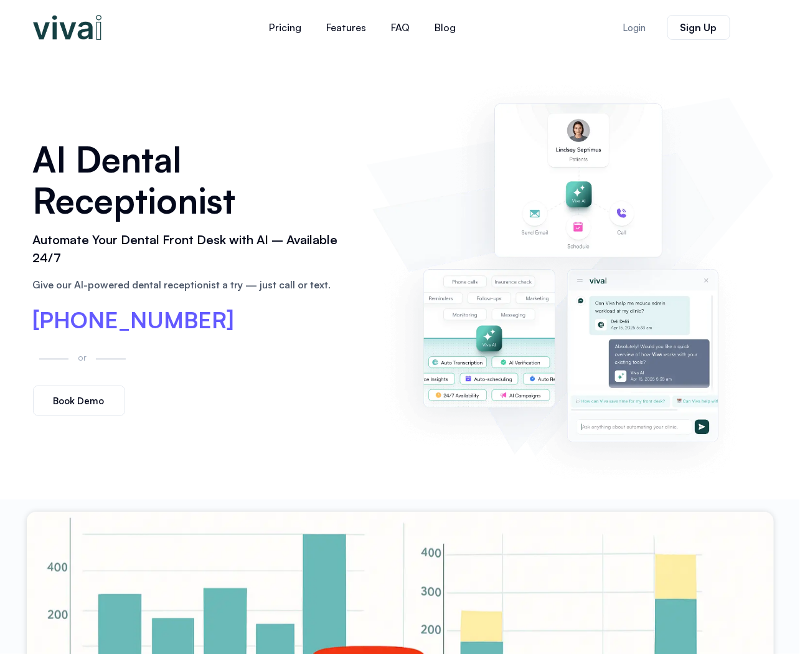
click at [150, 328] on span "[PHONE_NUMBER]" at bounding box center [134, 320] width 202 height 22
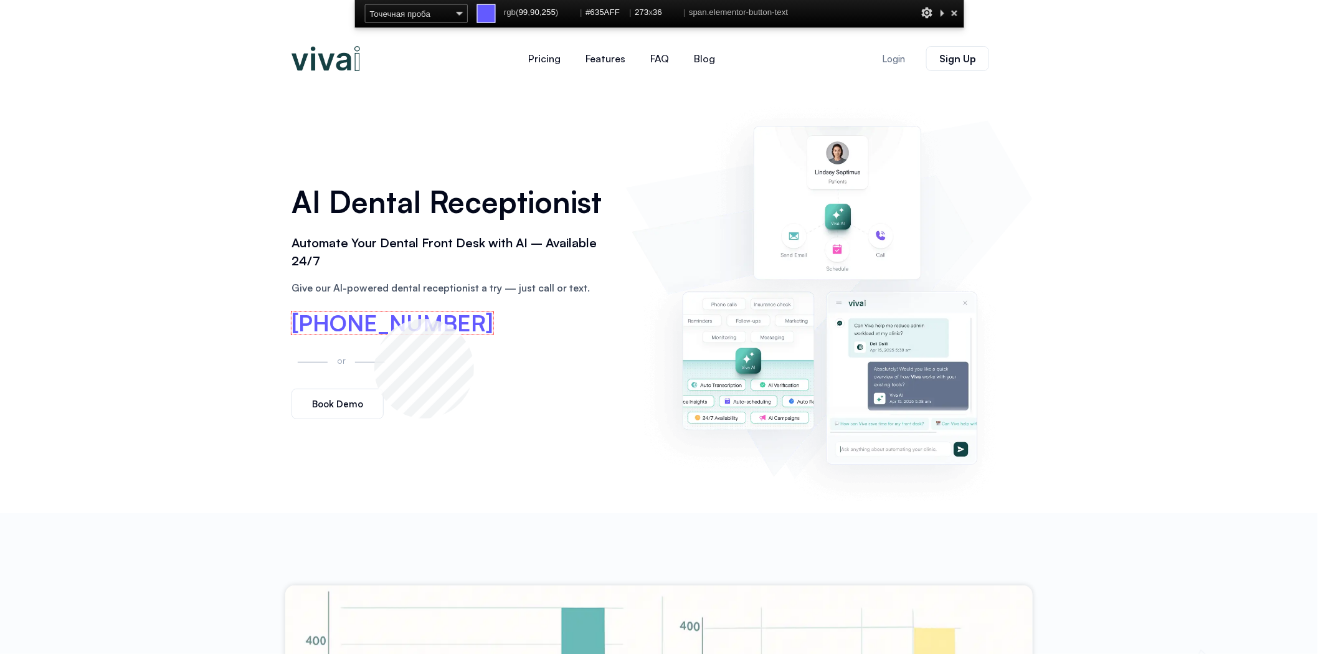
click at [374, 319] on span "[PHONE_NUMBER]" at bounding box center [392, 323] width 202 height 22
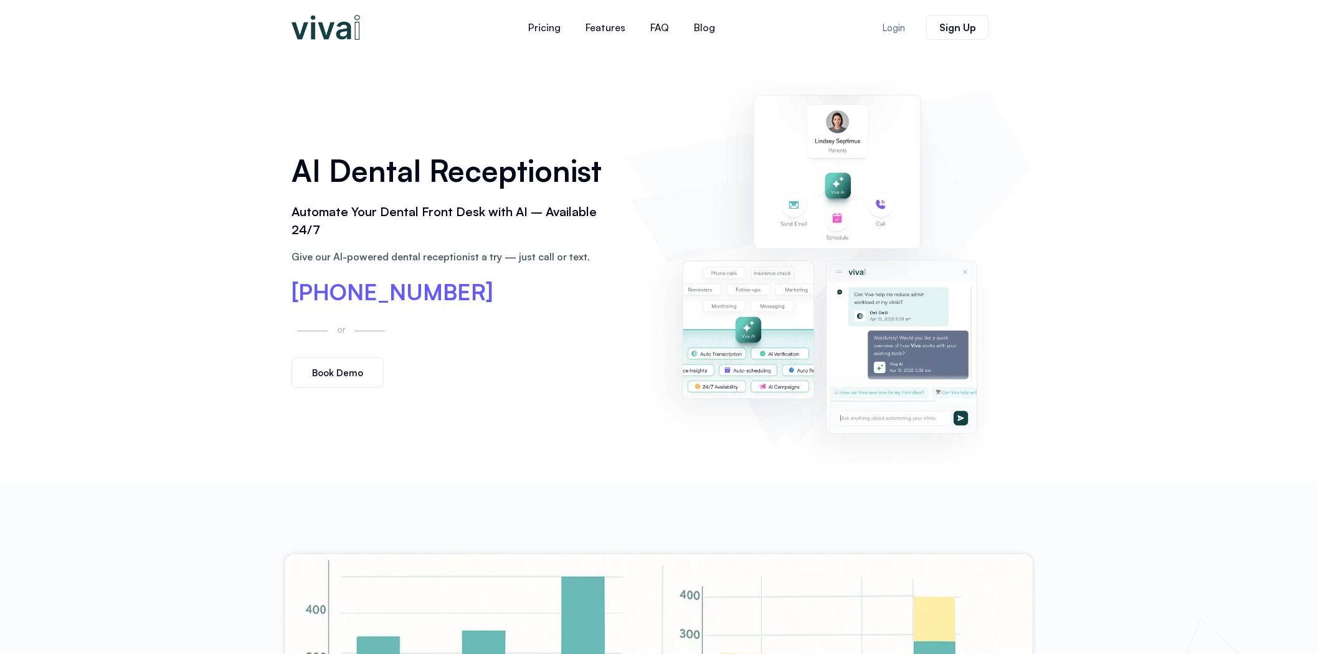
click at [353, 34] on img at bounding box center [325, 27] width 69 height 25
click at [324, 29] on img at bounding box center [325, 27] width 69 height 25
click at [650, 28] on link "FAQ" at bounding box center [660, 27] width 44 height 30
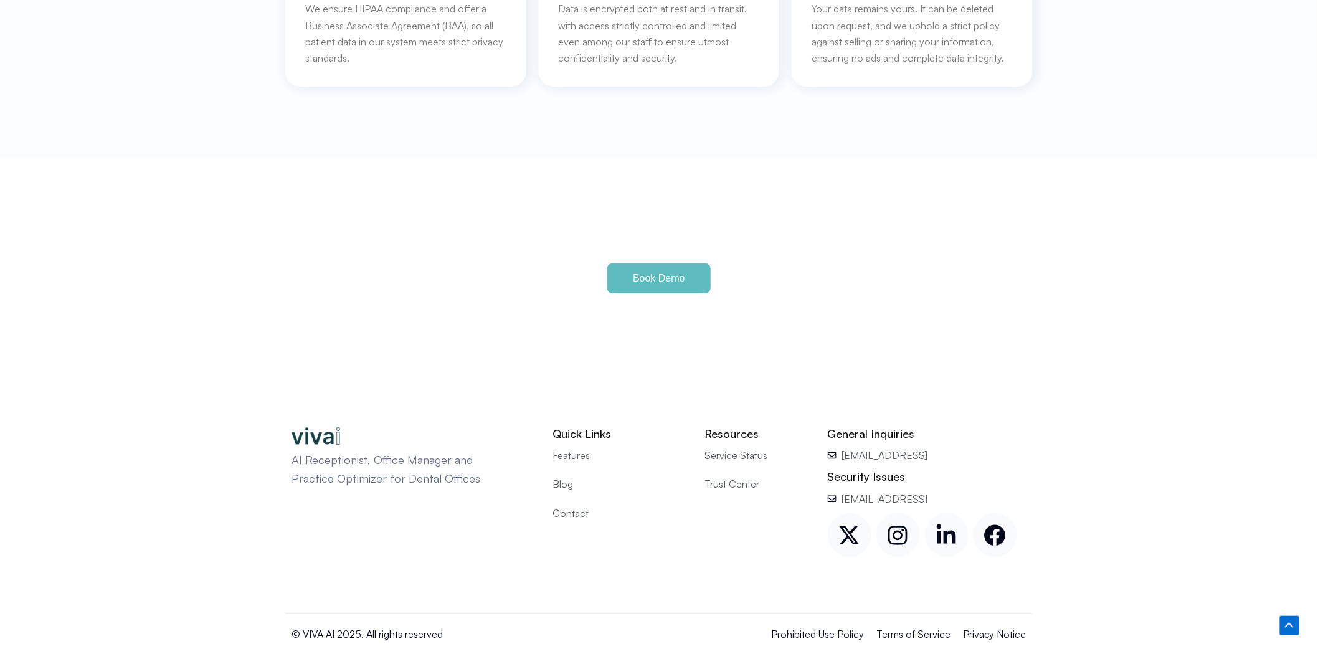
scroll to position [5725, 0]
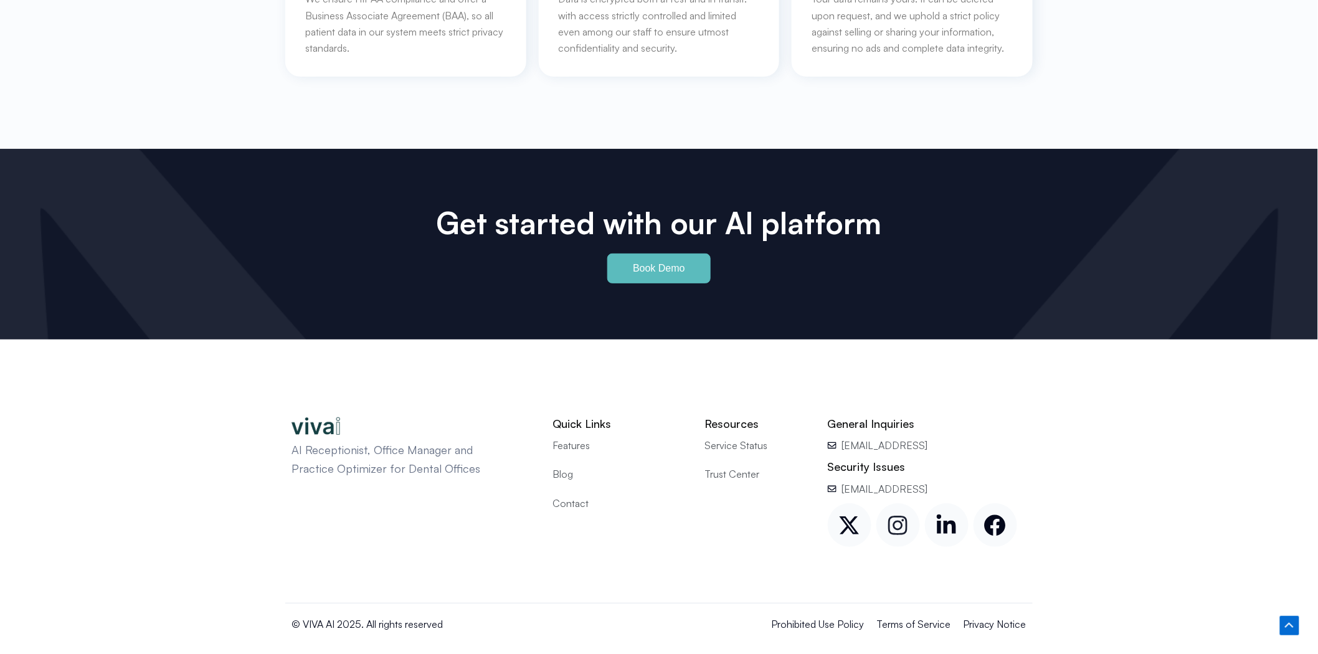
click at [899, 514] on icon at bounding box center [898, 525] width 22 height 22
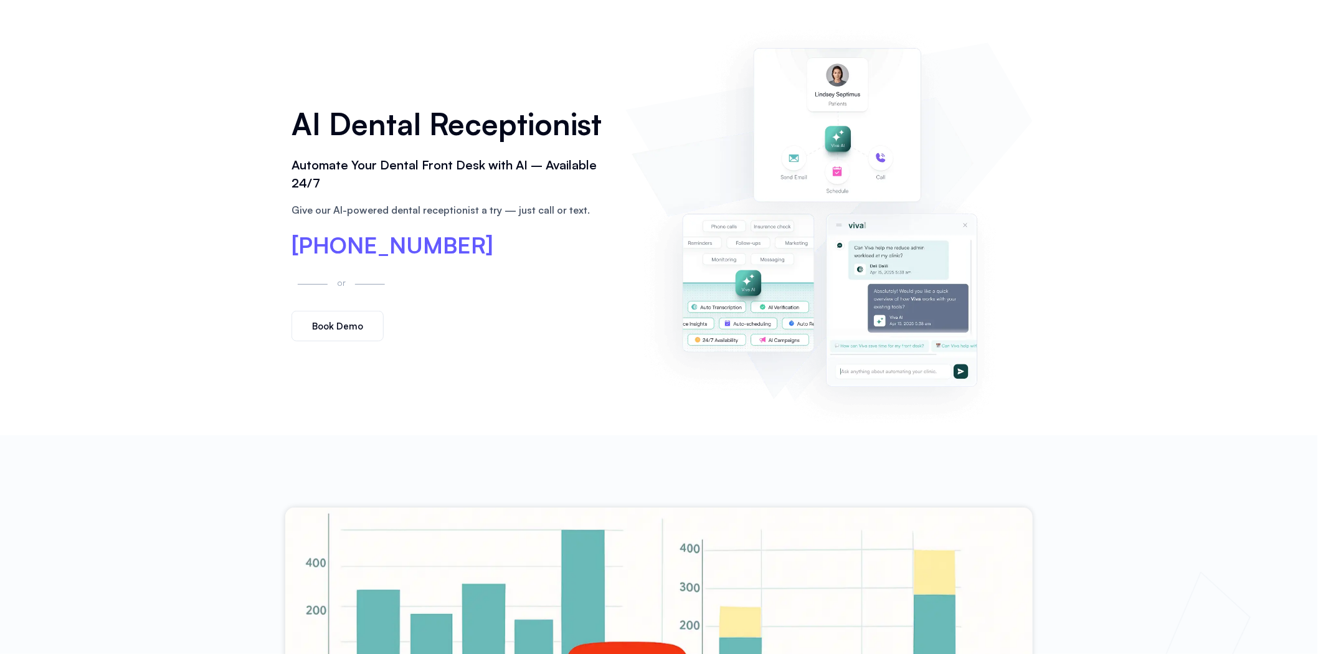
scroll to position [0, 0]
